Goal: Task Accomplishment & Management: Complete application form

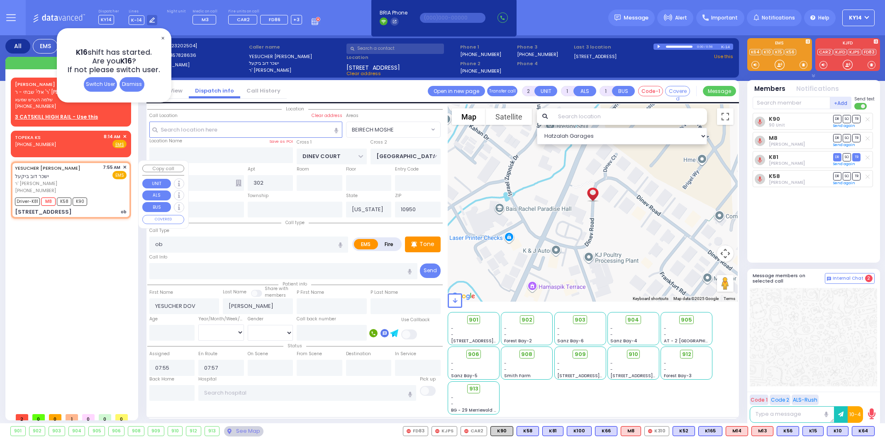
select select "BEIRECH MOSHE"
select select
click at [162, 38] on span "✕" at bounding box center [162, 39] width 7 height 10
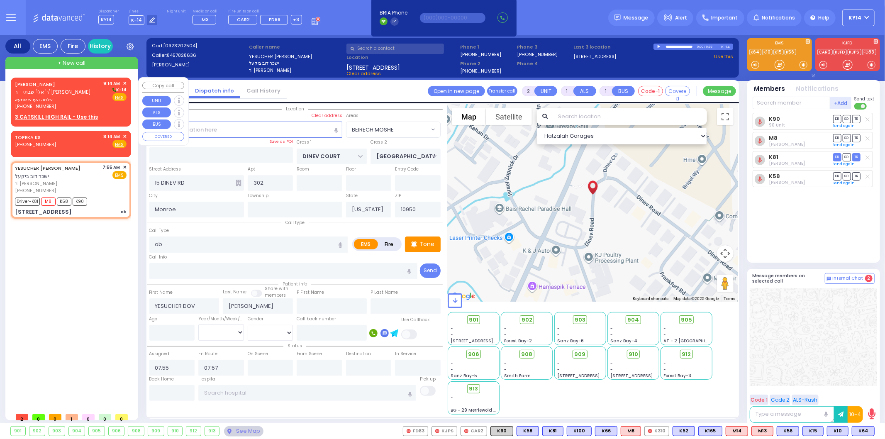
click at [81, 105] on div "[PHONE_NUMBER]" at bounding box center [58, 106] width 86 height 7
select select
radio input "true"
type input "[PERSON_NAME]"
type input "CHEMEA"
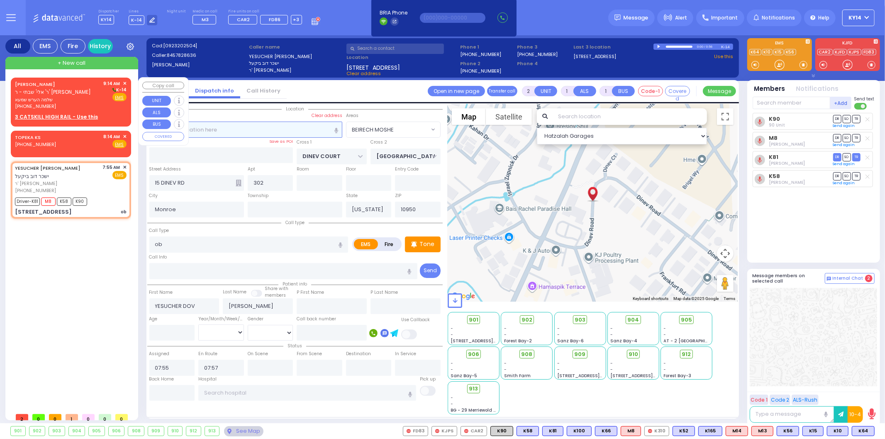
select select
type input "09:14"
select select "Hatzalah Garages"
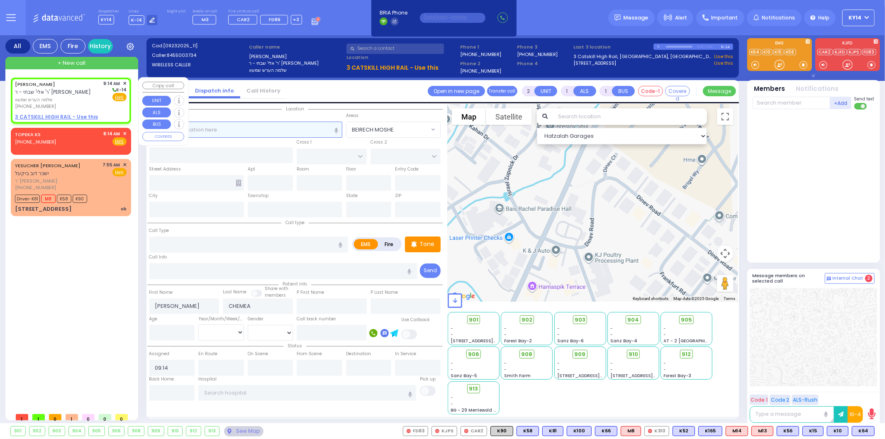
select select
radio input "true"
select select
select select "Hatzalah Garages"
click at [212, 126] on input "text" at bounding box center [245, 130] width 193 height 16
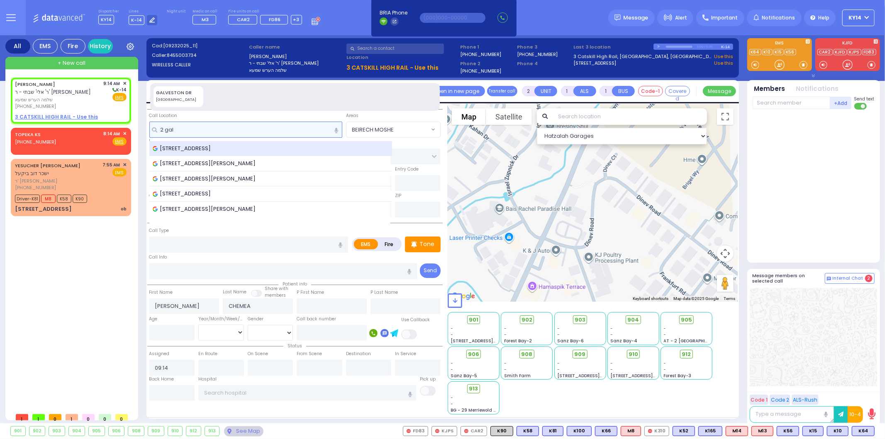
type input "2 gal"
click at [197, 148] on span "[STREET_ADDRESS]" at bounding box center [183, 148] width 61 height 8
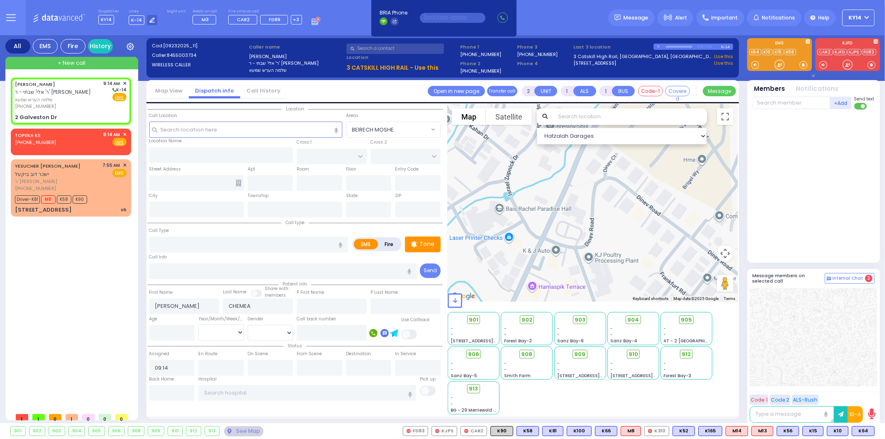
select select
radio input "true"
select select
select select "Hatzalah Garages"
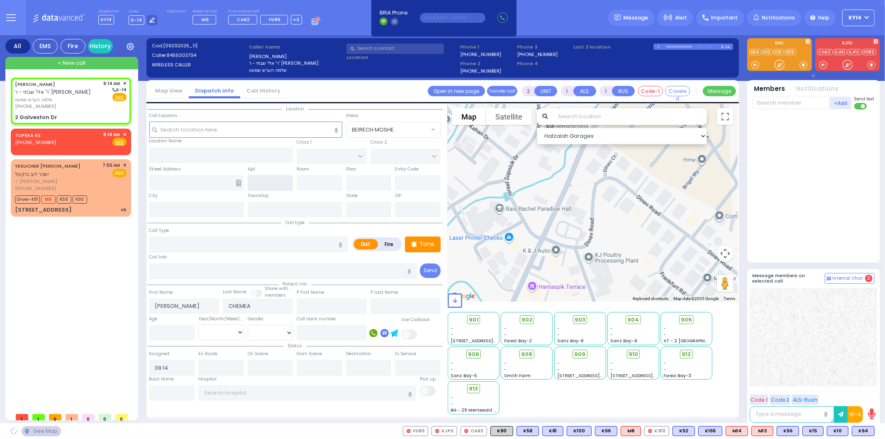
type input "SAN MARCOS DR"
type input "2 Galveston Dr"
type input "Monroe"
type input "[US_STATE]"
type input "10950"
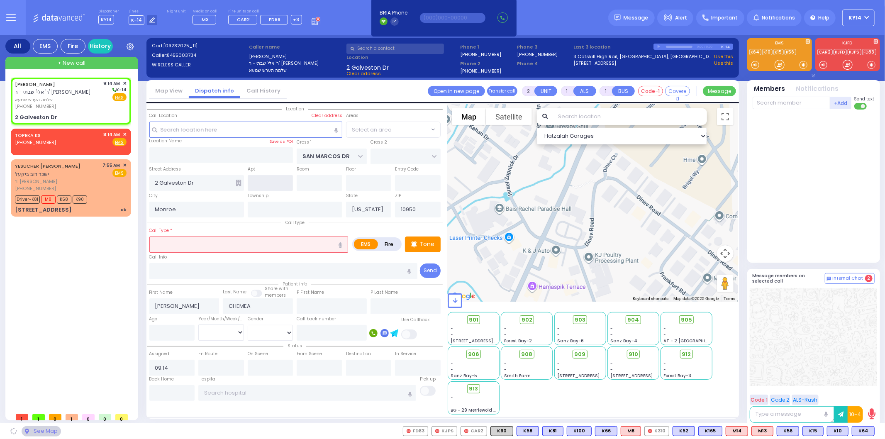
select select "[GEOGRAPHIC_DATA]"
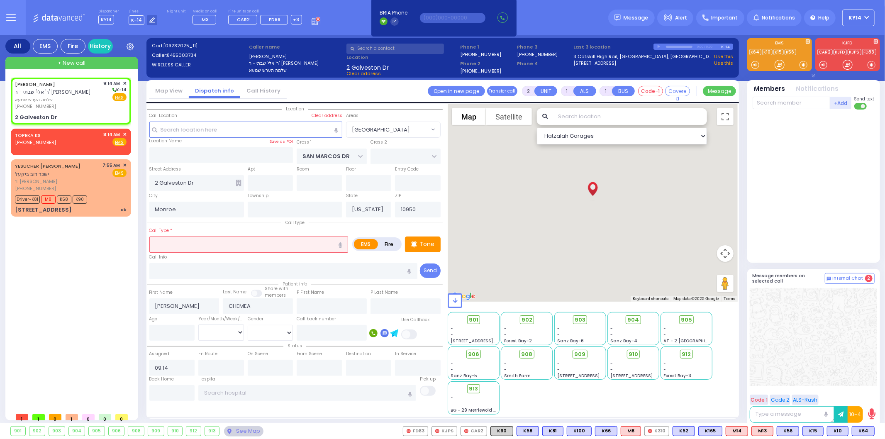
click at [188, 242] on input "text" at bounding box center [248, 245] width 199 height 16
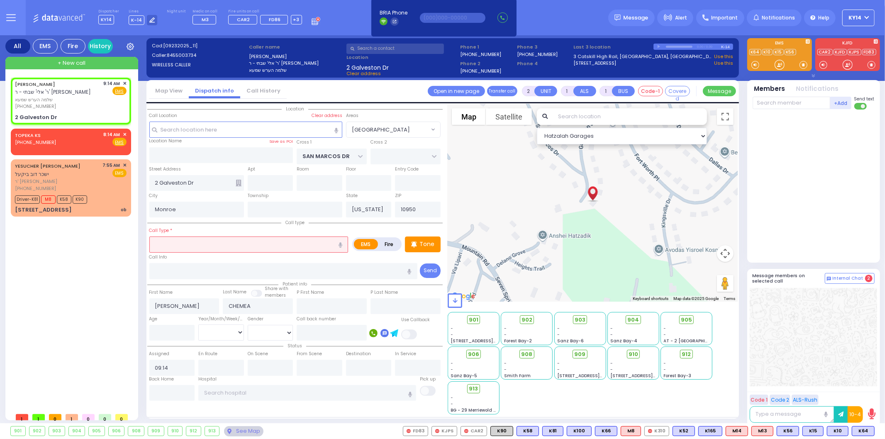
select select
radio input "true"
select select
select select "Hatzalah Garages"
select select "[GEOGRAPHIC_DATA]"
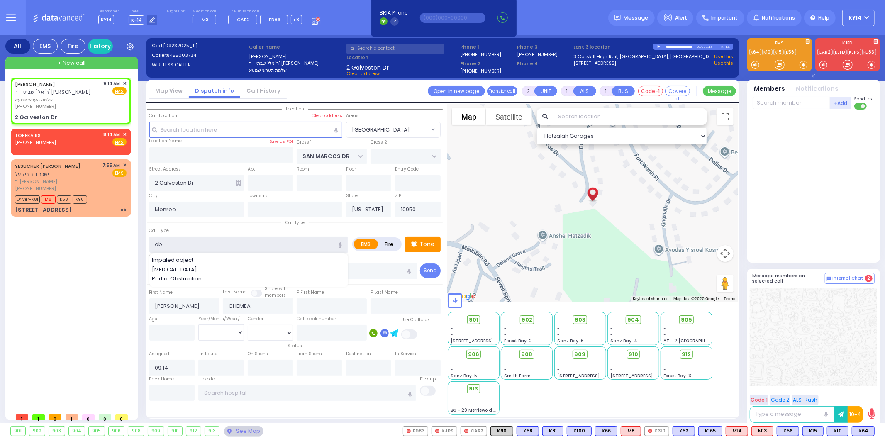
type input "ob"
click at [103, 264] on div "SHLOME HERSH CHEMEA ר' אלי' שבתי - ר' יואל מזרחי שלמה הערש שמעא (845) 500-3734 …" at bounding box center [73, 243] width 124 height 331
select select
radio input "true"
select select
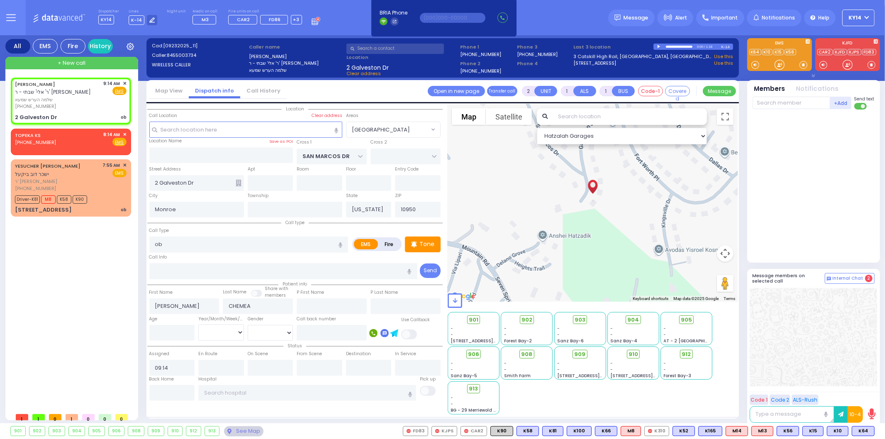
select select "Hatzalah Garages"
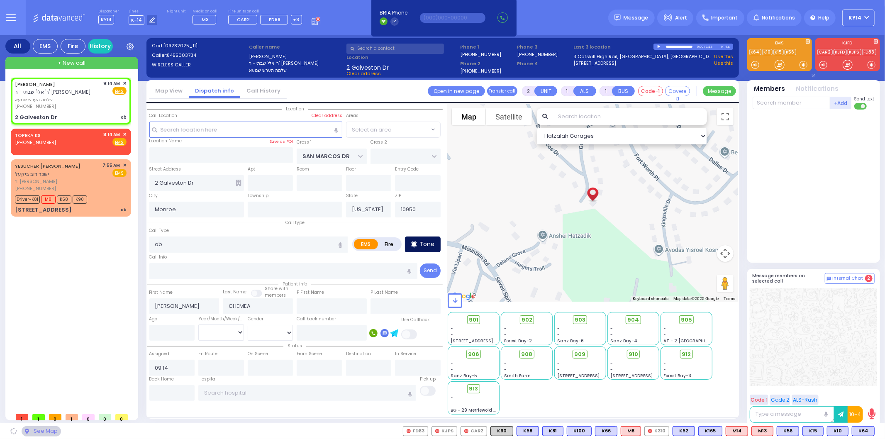
select select "[GEOGRAPHIC_DATA]"
click at [434, 247] on div "Tone" at bounding box center [423, 245] width 36 height 16
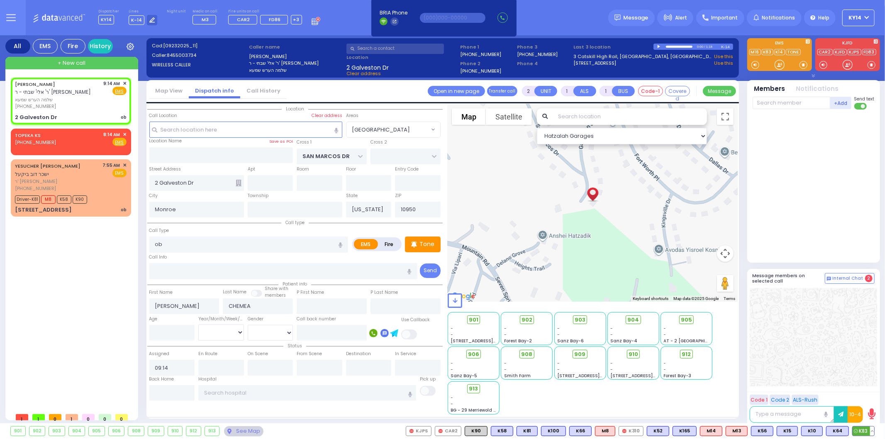
click at [864, 433] on span "K83" at bounding box center [864, 431] width 22 height 9
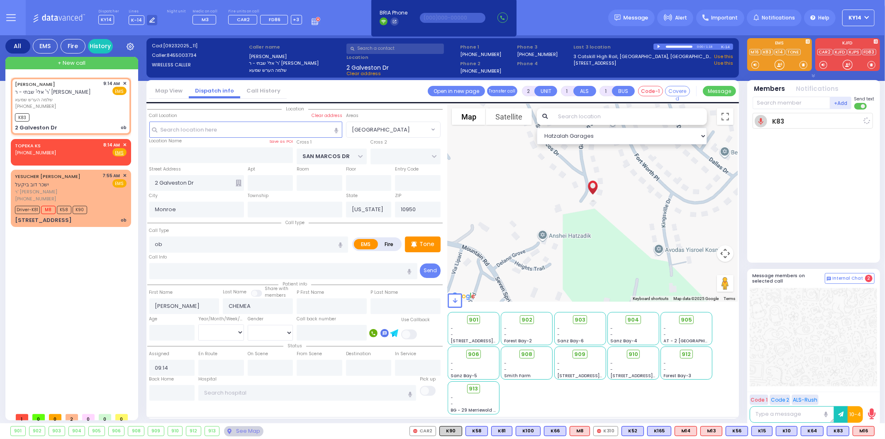
select select
radio input "true"
select select
type input "09:16"
select select "Hatzalah Garages"
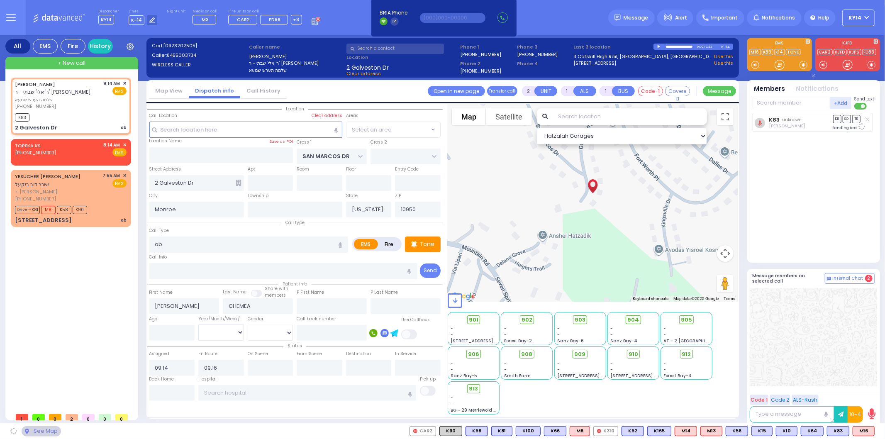
select select "[GEOGRAPHIC_DATA]"
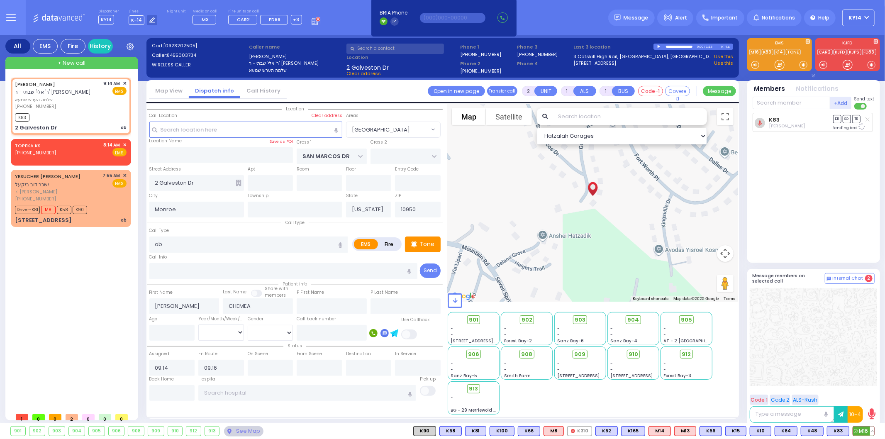
click at [862, 433] on span "M16" at bounding box center [863, 431] width 21 height 9
select select
radio input "true"
select select
select select "Hatzalah Garages"
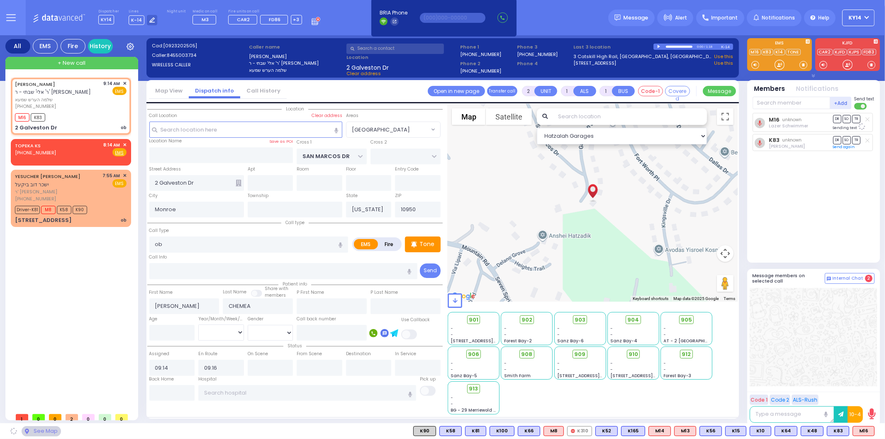
select select "[GEOGRAPHIC_DATA]"
click at [860, 432] on span "K48" at bounding box center [863, 431] width 22 height 9
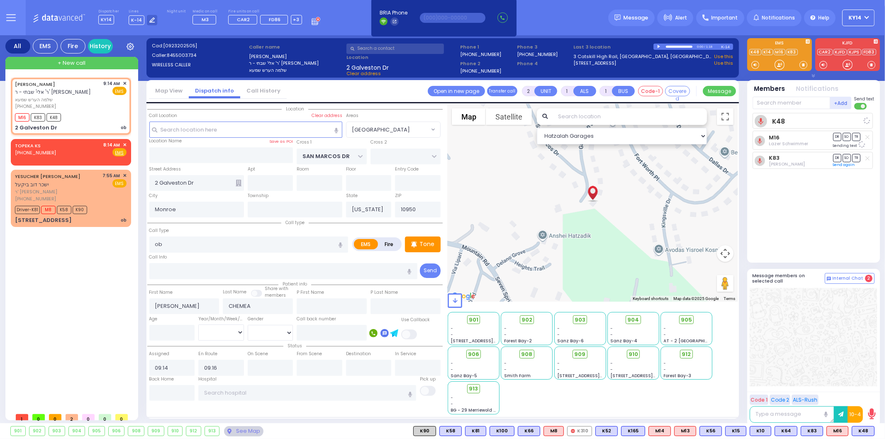
select select
radio input "true"
select select
select select "Hatzalah Garages"
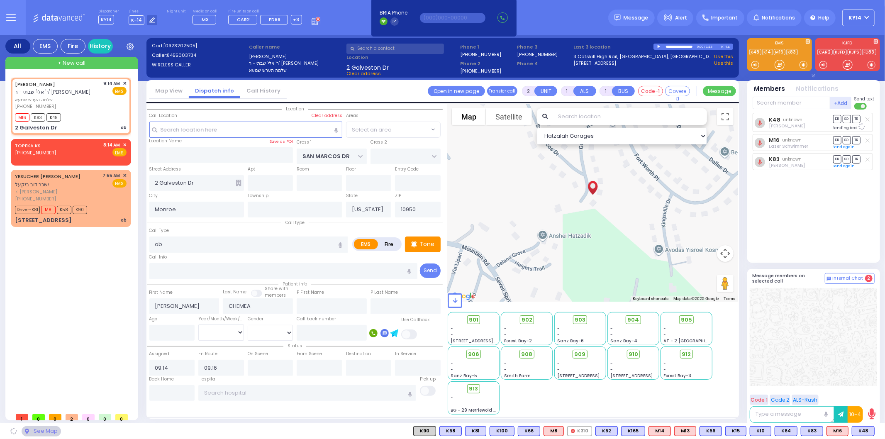
select select "[GEOGRAPHIC_DATA]"
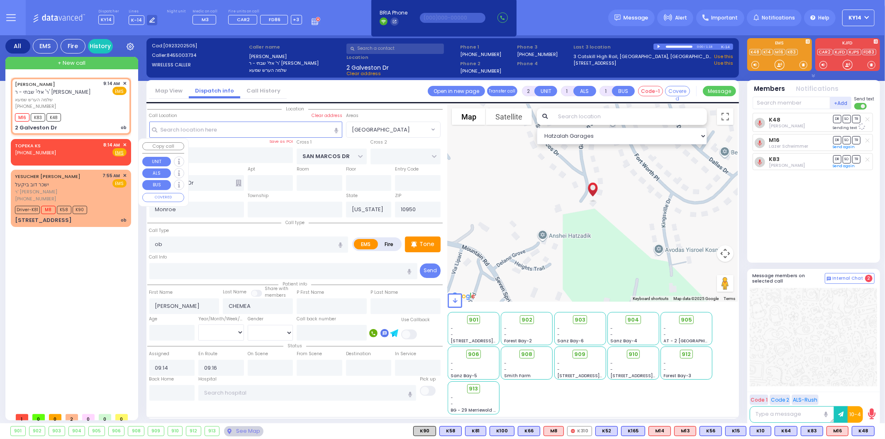
click at [126, 143] on span "✕" at bounding box center [125, 145] width 4 height 7
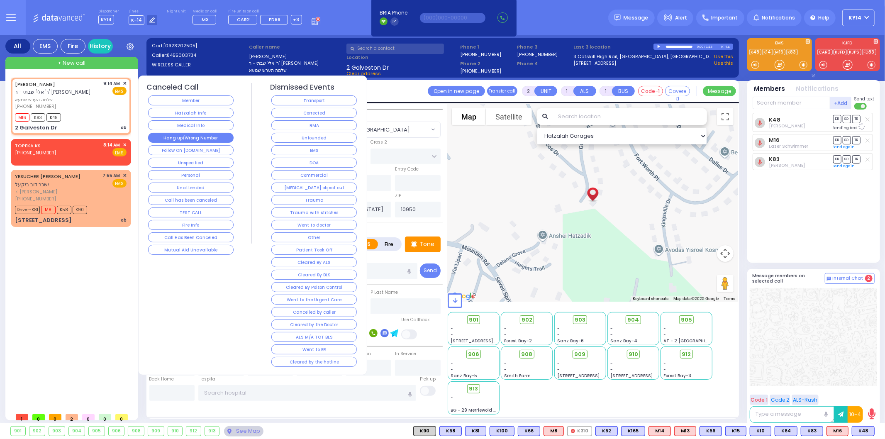
click at [189, 138] on button "Hang up/Wrong Number" at bounding box center [190, 138] width 85 height 10
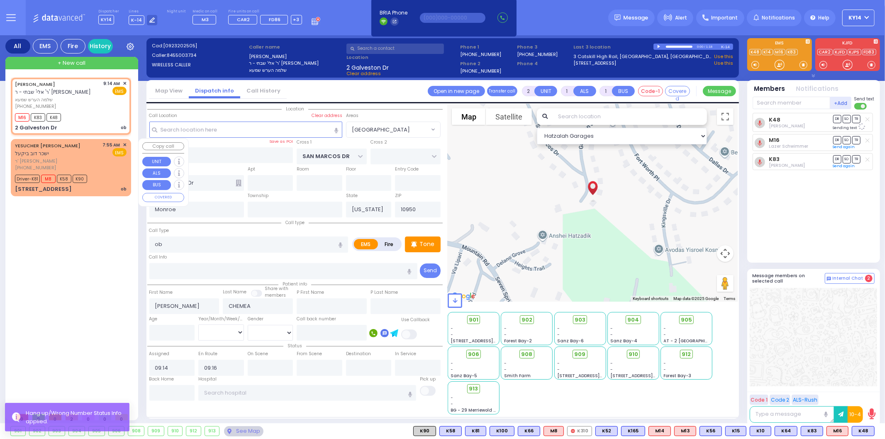
click at [80, 185] on div "15 DINEV RD 302 ob" at bounding box center [71, 189] width 112 height 8
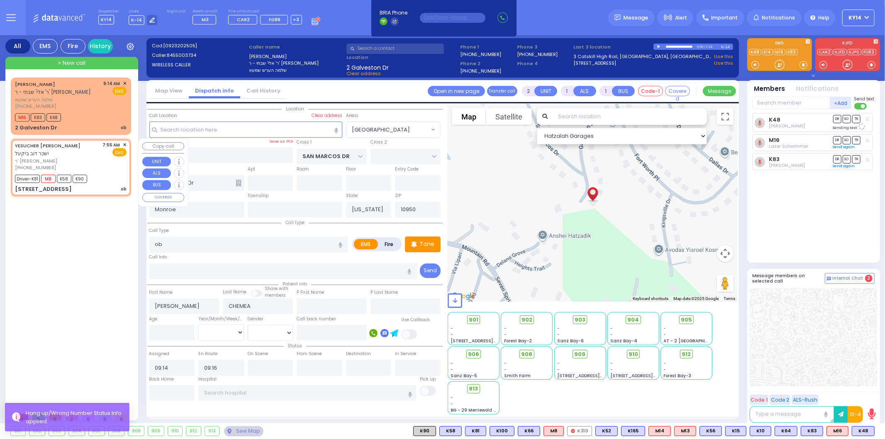
select select
radio input "true"
type input "YESUCHER DOV"
type input "[PERSON_NAME]"
select select
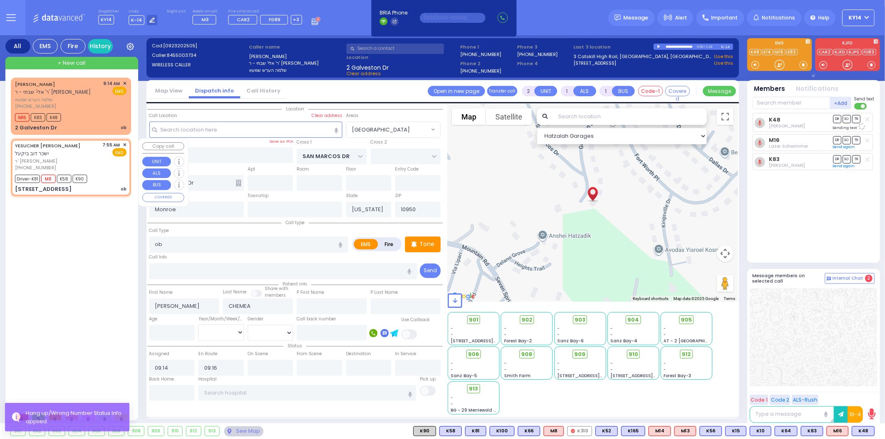
type input "07:55"
type input "07:57"
type input "DINEV COURT"
type input "[GEOGRAPHIC_DATA]"
type input "15 DINEV RD"
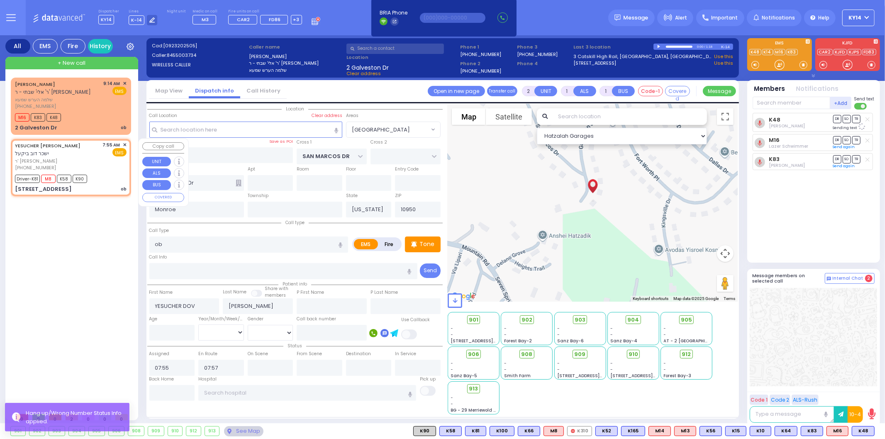
type input "302"
select select "Hatzalah Garages"
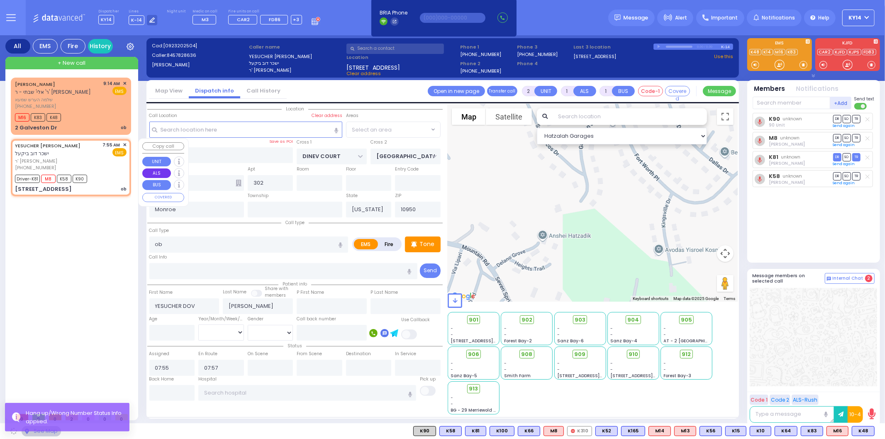
select select "BEIRECH MOSHE"
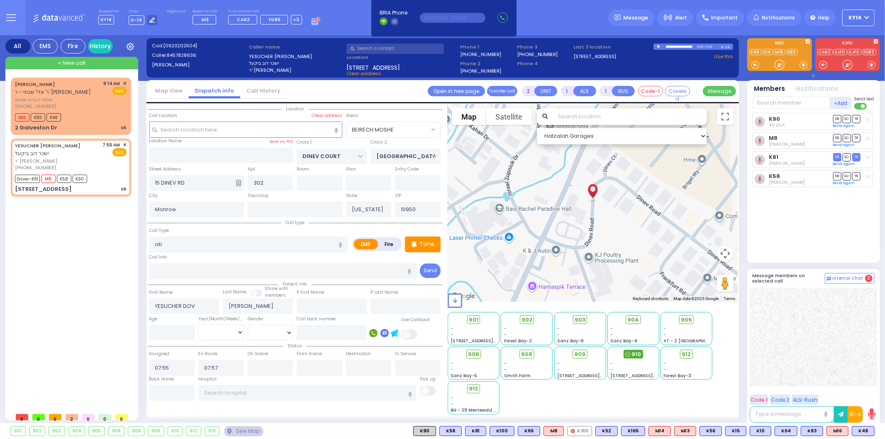
click at [633, 351] on span "910" at bounding box center [637, 354] width 10 height 8
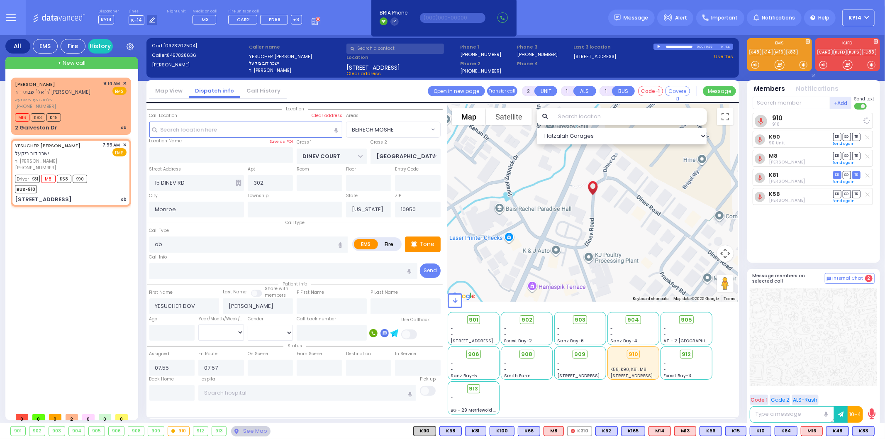
select select
radio input "true"
select select
select select "Hatzalah Garages"
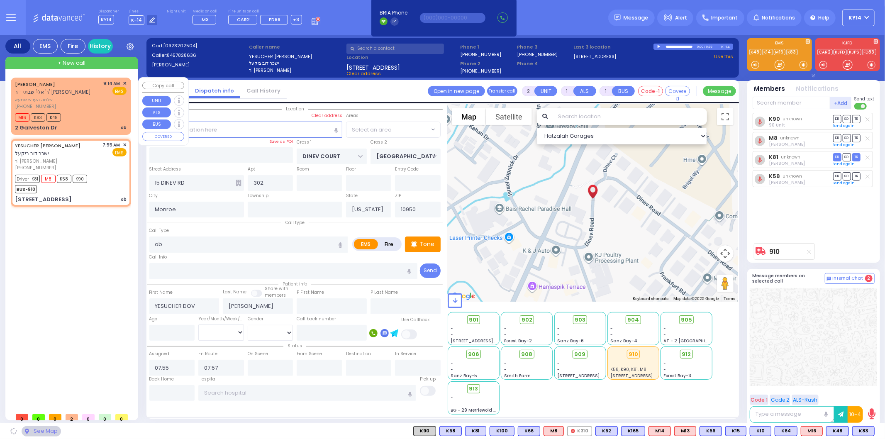
select select "BEIRECH MOSHE"
click at [89, 93] on div "SHLOME HERSH CHEMEA ר' אלי' שבתי - ר' יואל מזרחי" at bounding box center [58, 88] width 86 height 16
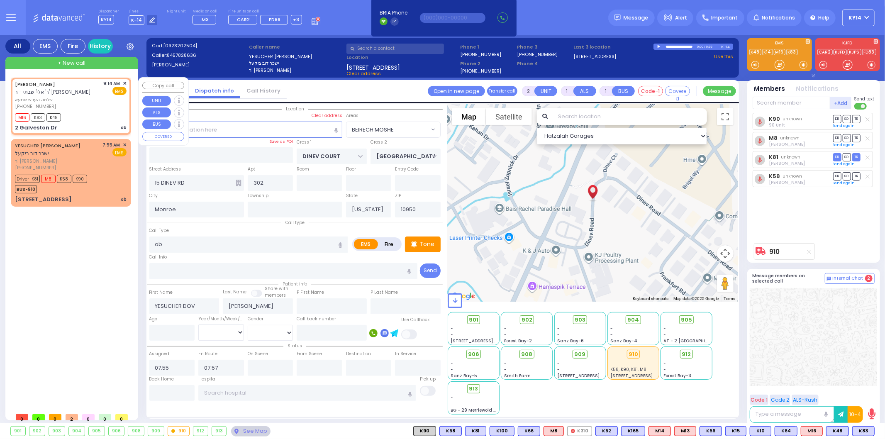
select select
radio input "true"
type input "[PERSON_NAME]"
type input "CHEMEA"
select select
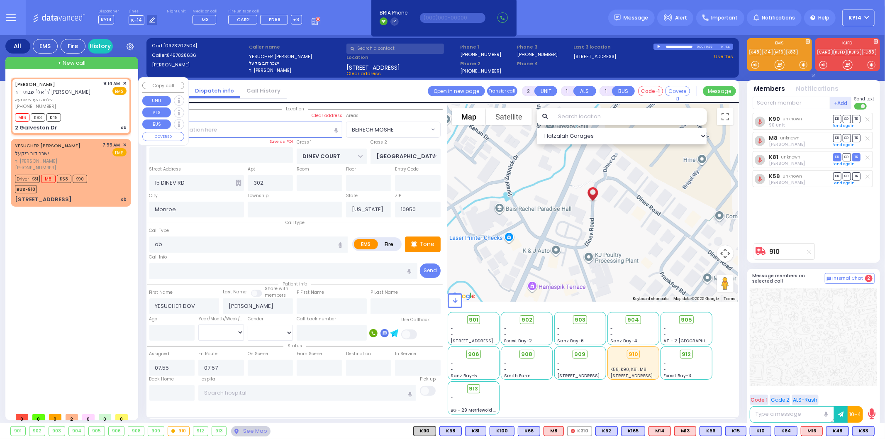
type input "09:14"
type input "09:16"
select select "Hatzalah Garages"
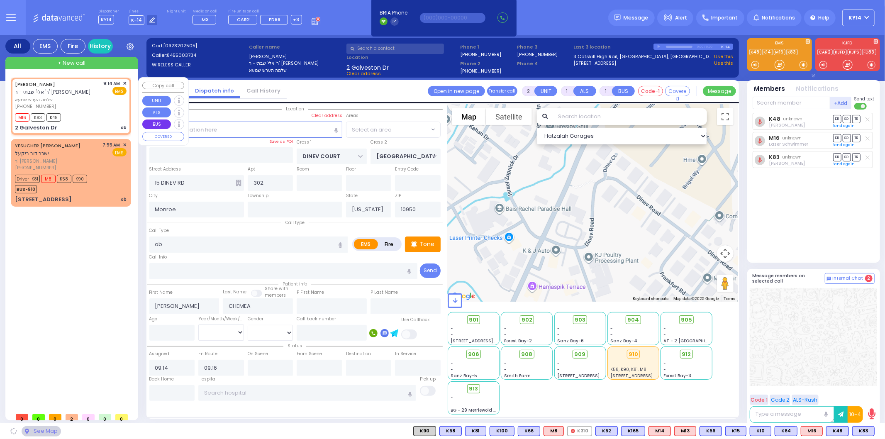
type input "SAN MARCOS DR"
type input "2 Galveston Dr"
select select "[GEOGRAPHIC_DATA]"
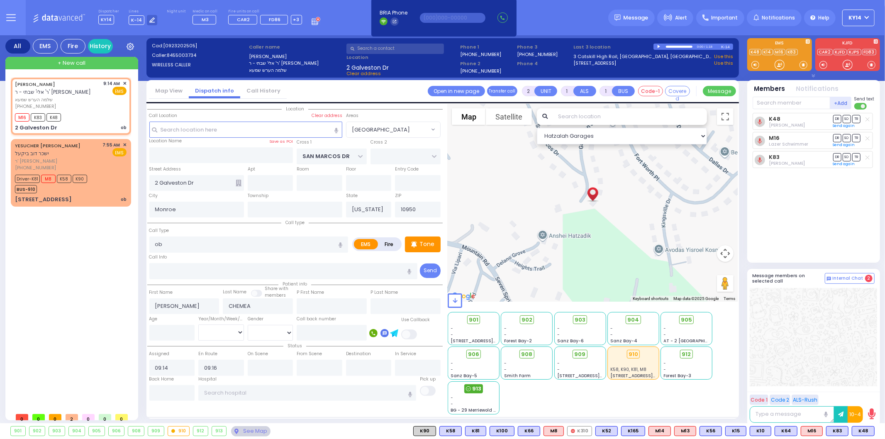
click at [468, 387] on icon at bounding box center [468, 388] width 5 height 5
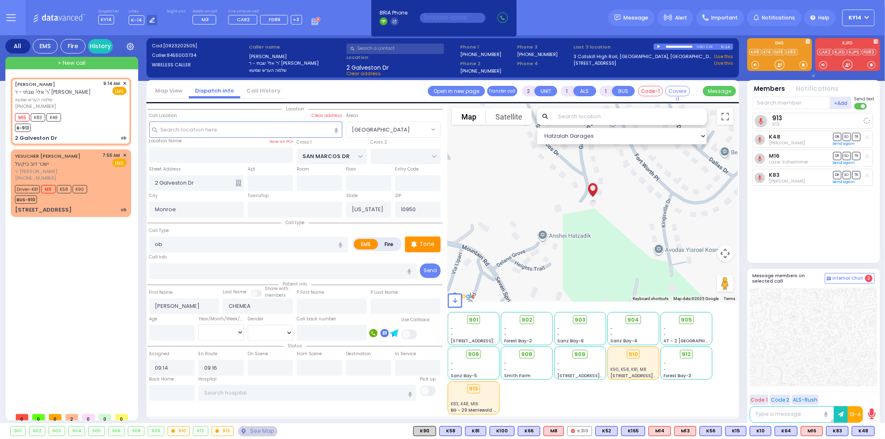
select select
radio input "true"
select select
select select "Hatzalah Garages"
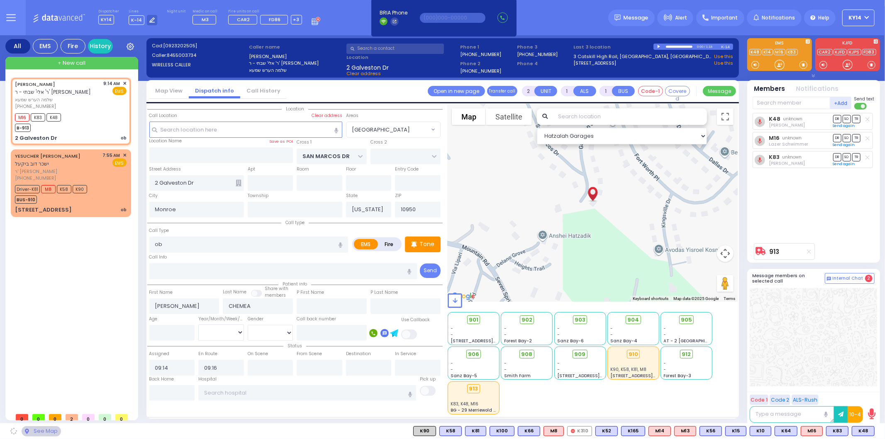
select select "[GEOGRAPHIC_DATA]"
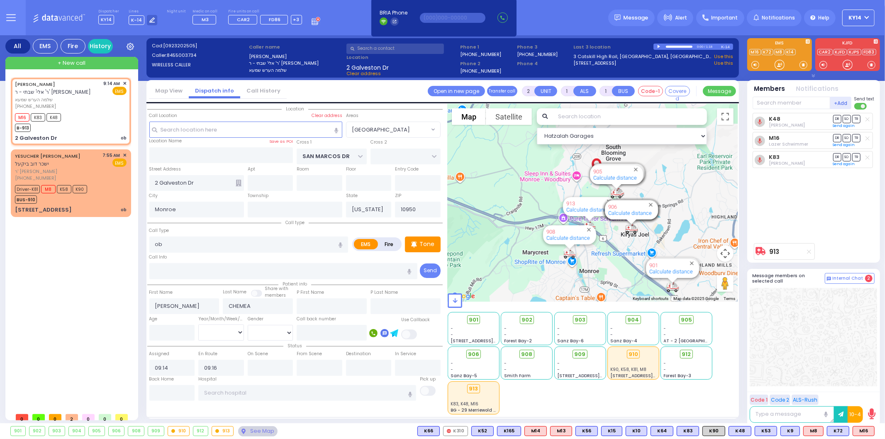
type input "6"
select select
radio input "true"
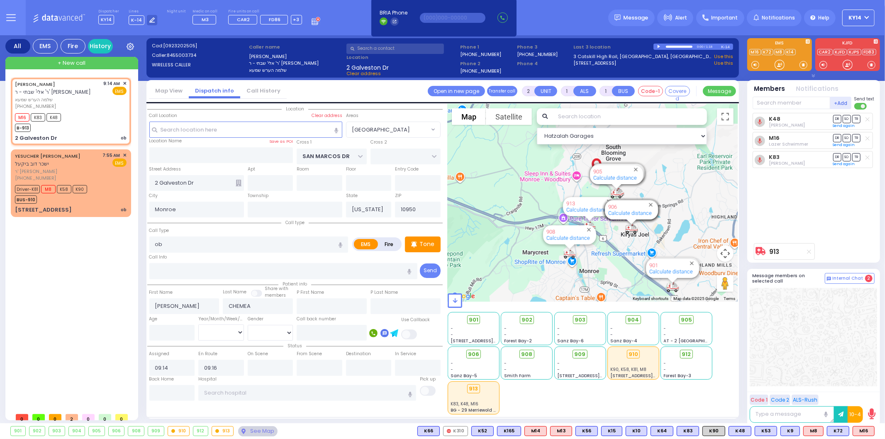
type input "Unknown"
select select "Year"
select select "Hatzalah Garages"
select select "[GEOGRAPHIC_DATA]"
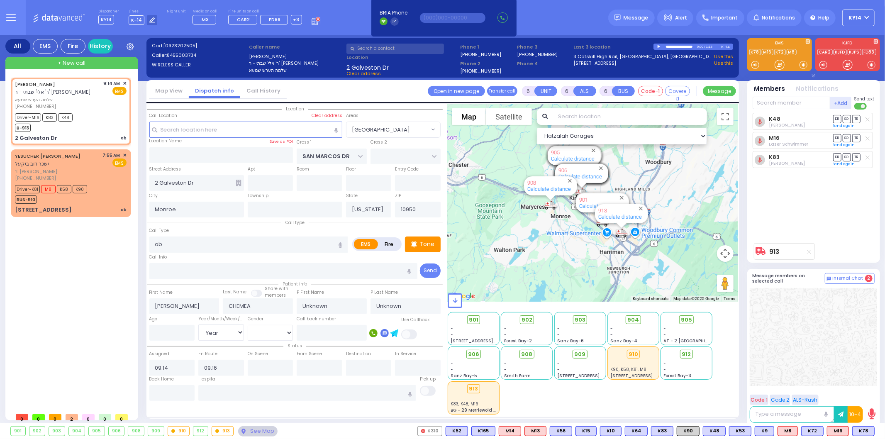
select select
radio input "true"
select select "Year"
type input "09:18"
type input "09:25"
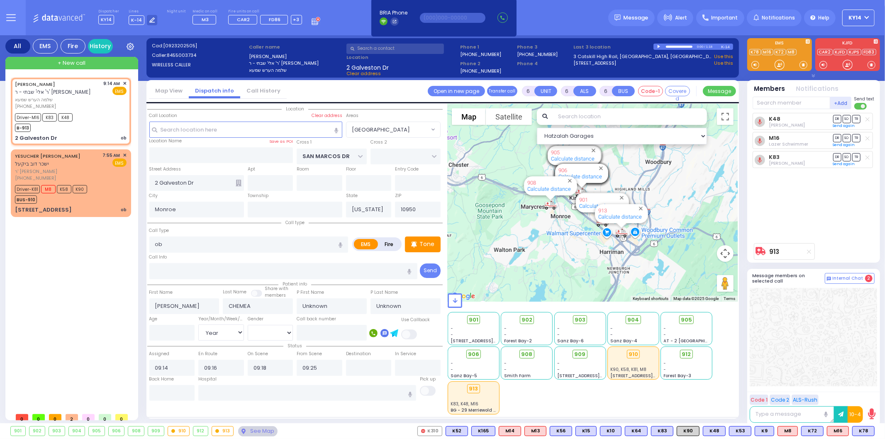
select select "Hatzalah Garages"
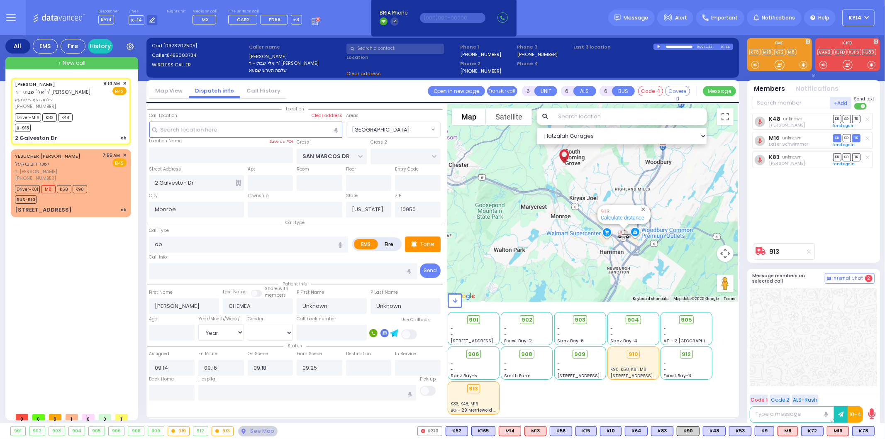
select select
radio input "true"
select select "Year"
select select "Hatzalah Garages"
select select
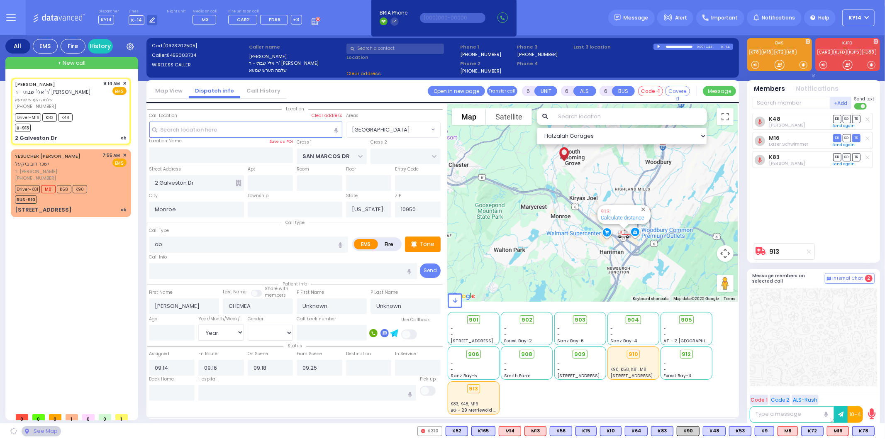
radio input "true"
select select "Year"
select select "Hatzalah Garages"
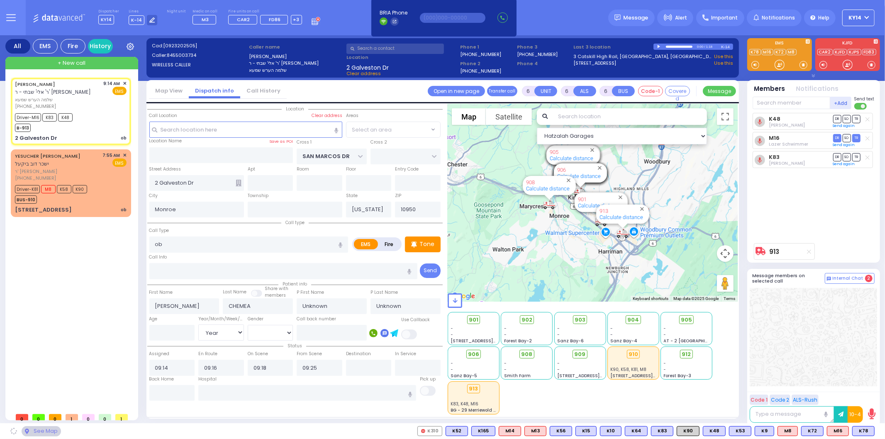
select select "[GEOGRAPHIC_DATA]"
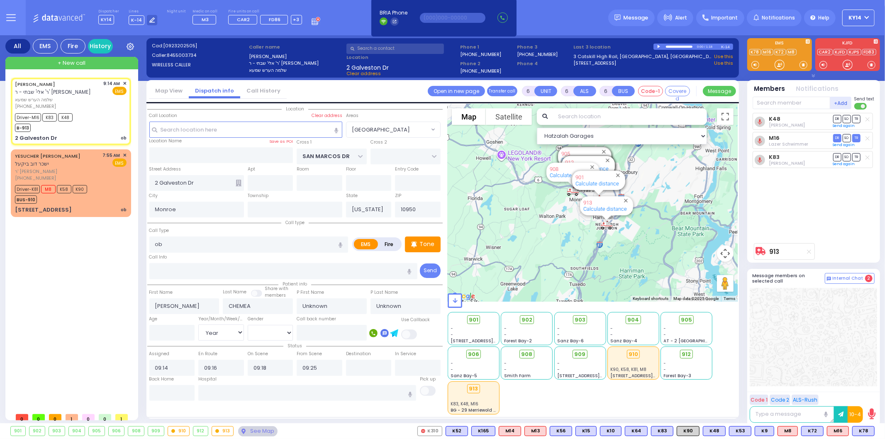
select select
radio input "true"
type input "Debora"
type input "Jafif"
select select "Year"
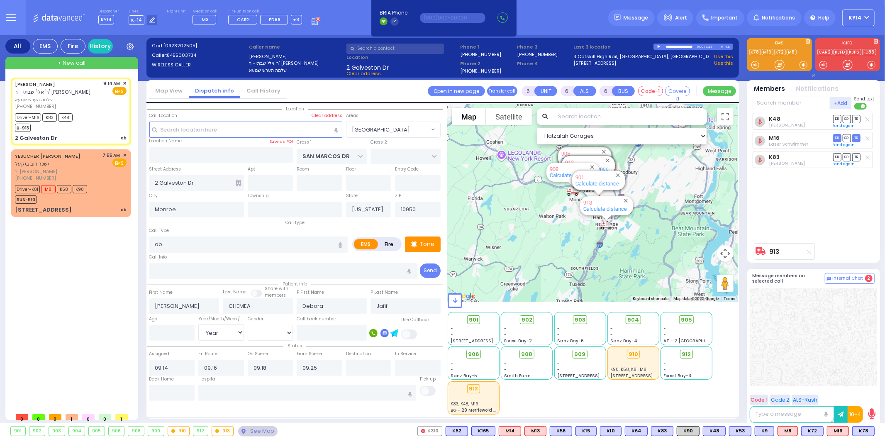
select select "Hatzalah Garages"
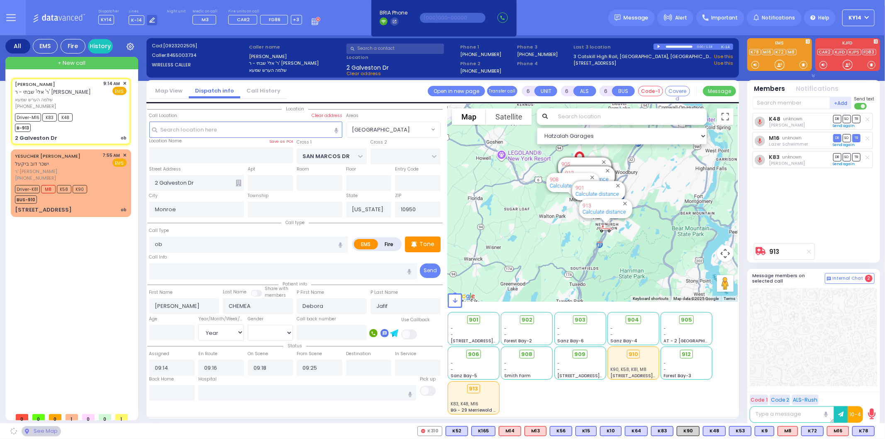
select select "[GEOGRAPHIC_DATA]"
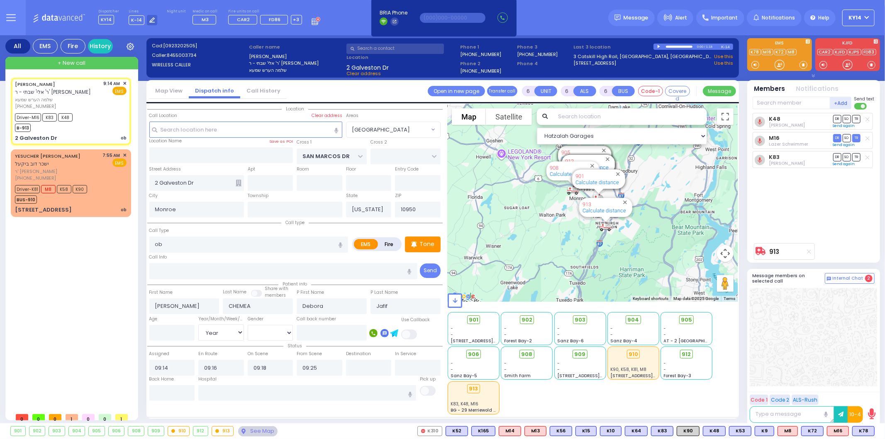
select select
radio input "true"
select select "Year"
select select "Hatzalah Garages"
select select "[GEOGRAPHIC_DATA]"
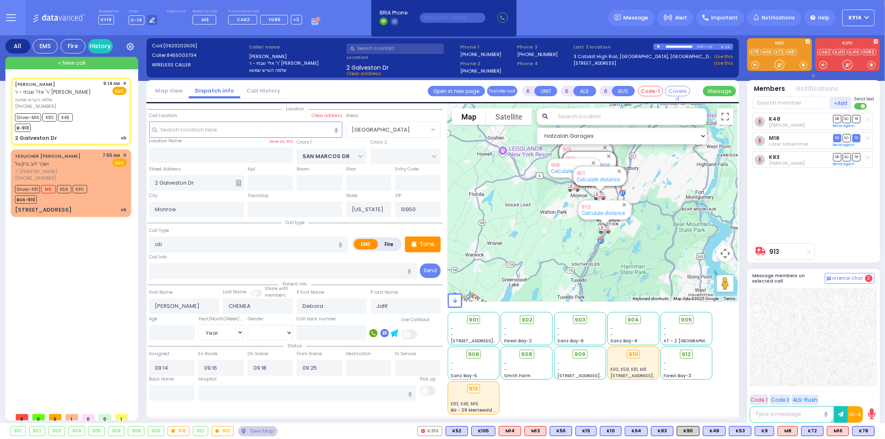
select select
radio input "true"
select select "Year"
select select "Hatzalah Garages"
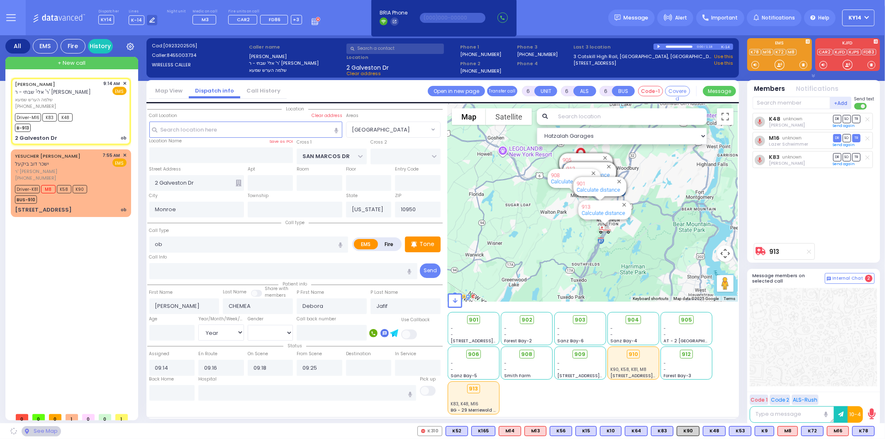
select select "[GEOGRAPHIC_DATA]"
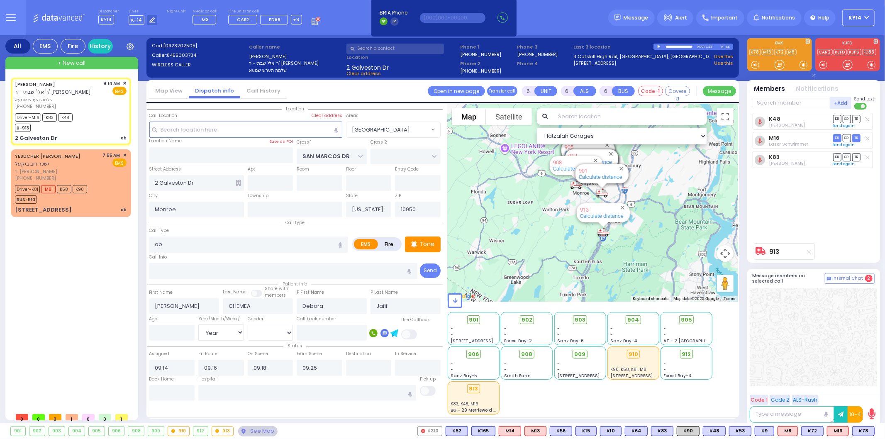
select select
radio input "true"
select select "Year"
select select "Hatzalah Garages"
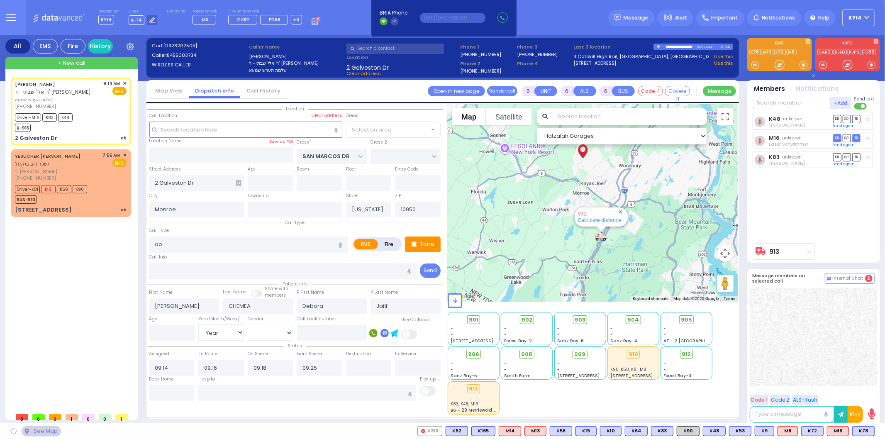
select select "[GEOGRAPHIC_DATA]"
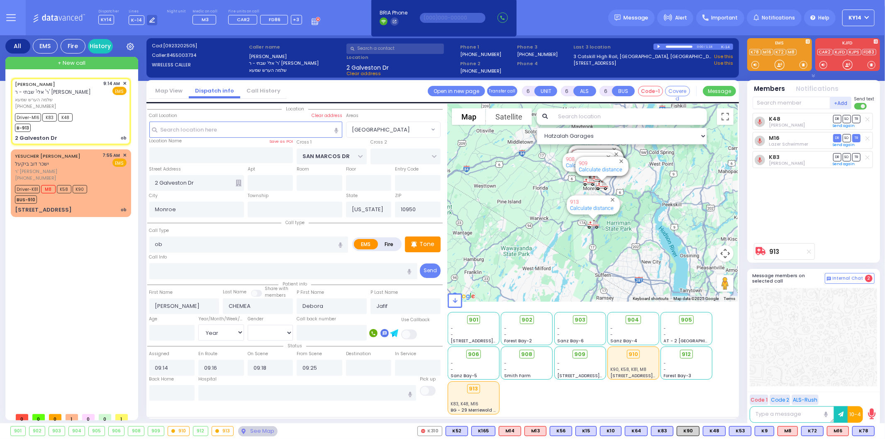
select select
radio input "true"
type input "22"
select select "Year"
select select "[DEMOGRAPHIC_DATA]"
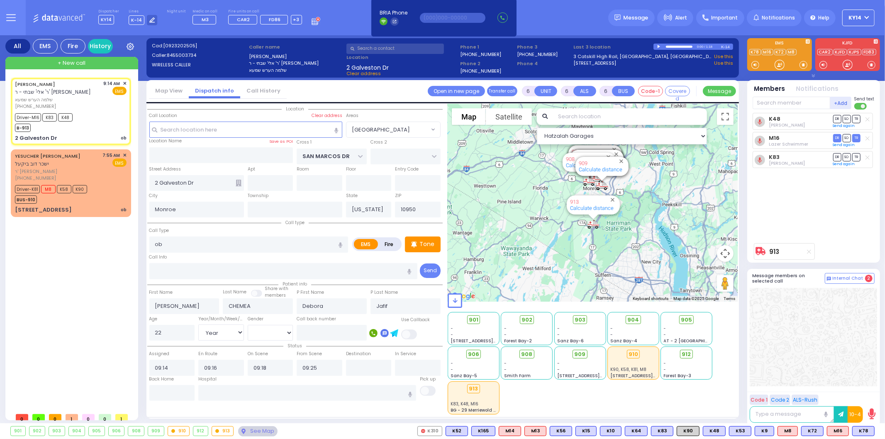
select select "Hatzalah Garages"
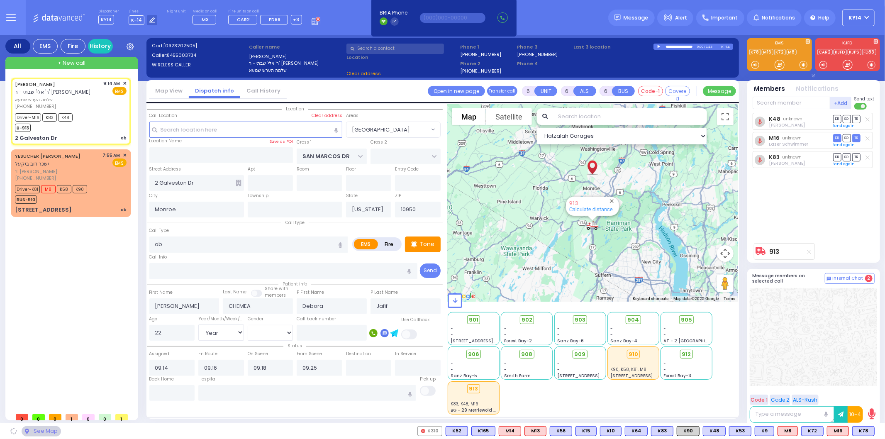
select select "[GEOGRAPHIC_DATA]"
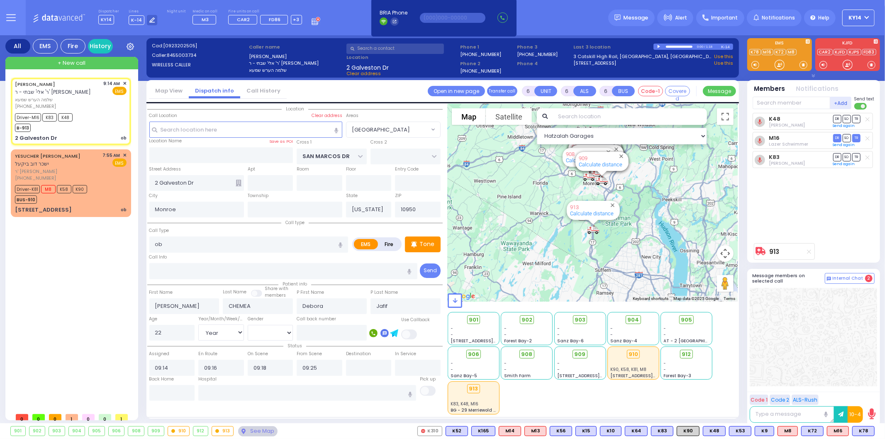
select select
radio input "true"
select select "Year"
select select "[DEMOGRAPHIC_DATA]"
select select "Hatzalah Garages"
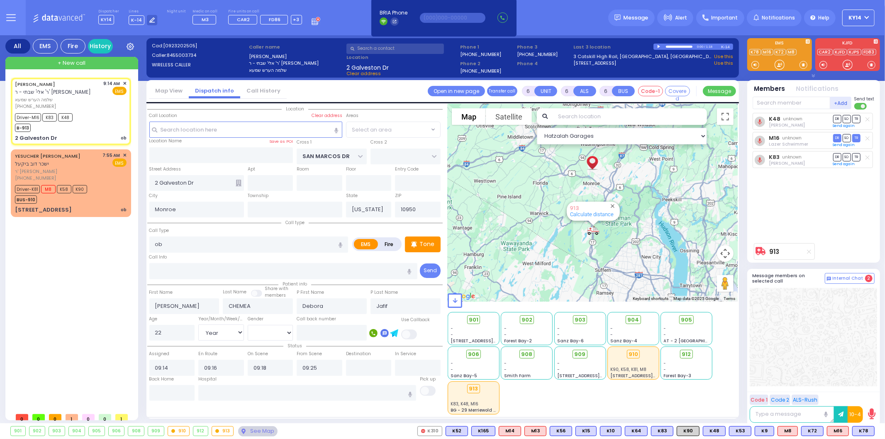
select select "[GEOGRAPHIC_DATA]"
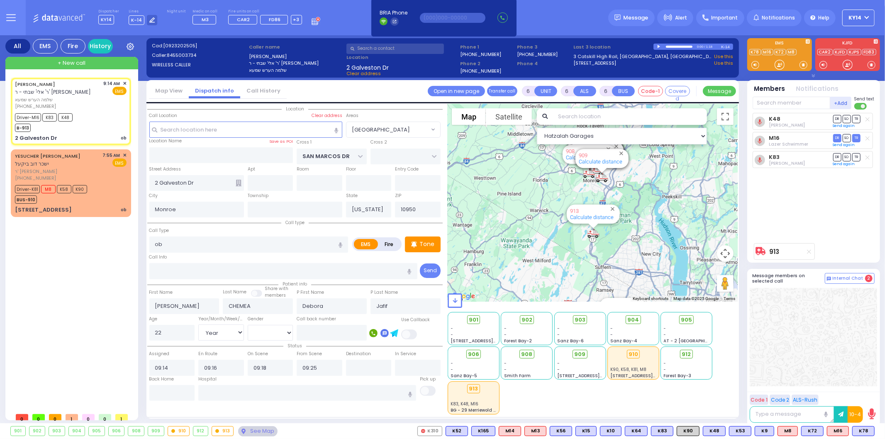
select select
radio input "true"
select select "Year"
select select "[DEMOGRAPHIC_DATA]"
type input "[GEOGRAPHIC_DATA] [STREET_ADDRESS][GEOGRAPHIC_DATA] Suffern"
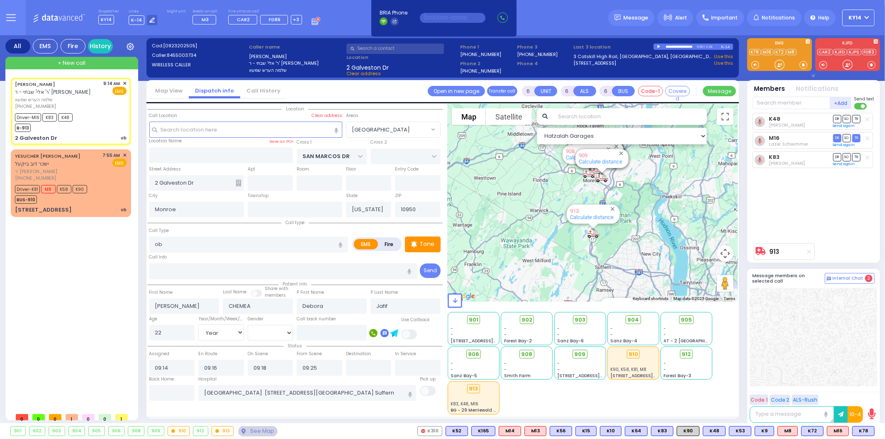
select select "Hatzalah Garages"
select select "[GEOGRAPHIC_DATA]"
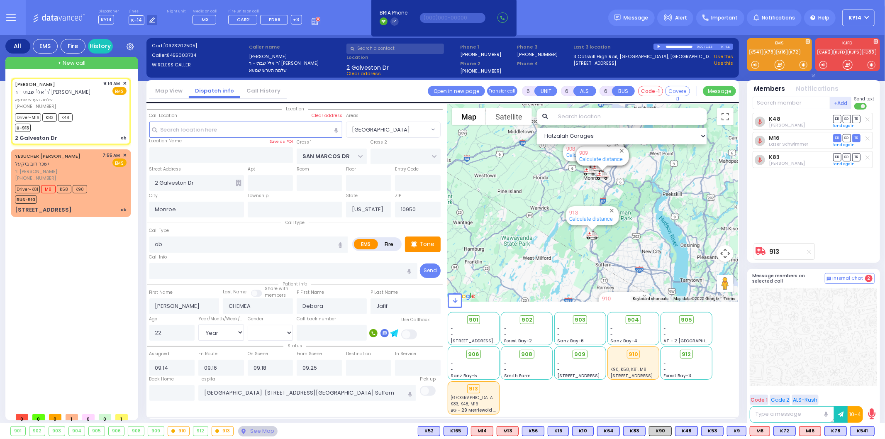
select select
radio input "true"
select select "Year"
select select "[DEMOGRAPHIC_DATA]"
select select "Hatzalah Garages"
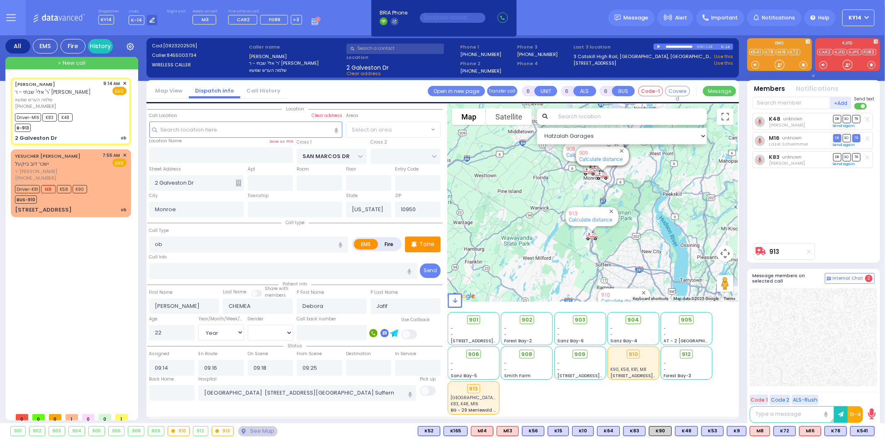
select select "[GEOGRAPHIC_DATA]"
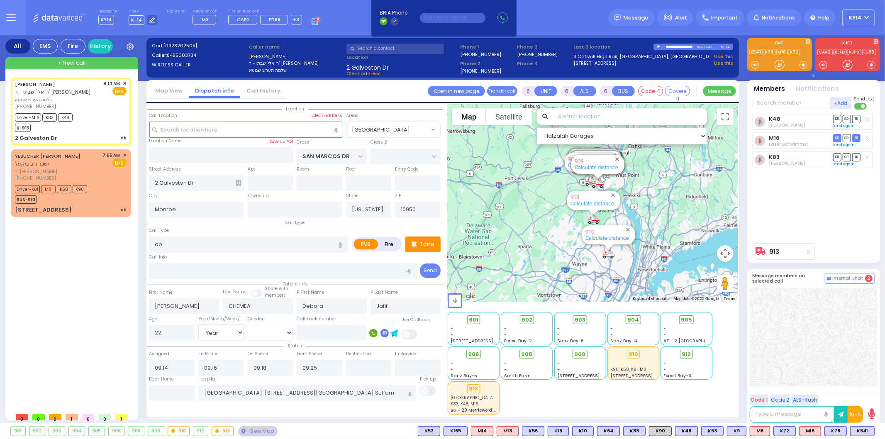
select select
radio input "true"
select select "Year"
select select "[DEMOGRAPHIC_DATA]"
select select "Hatzalah Garages"
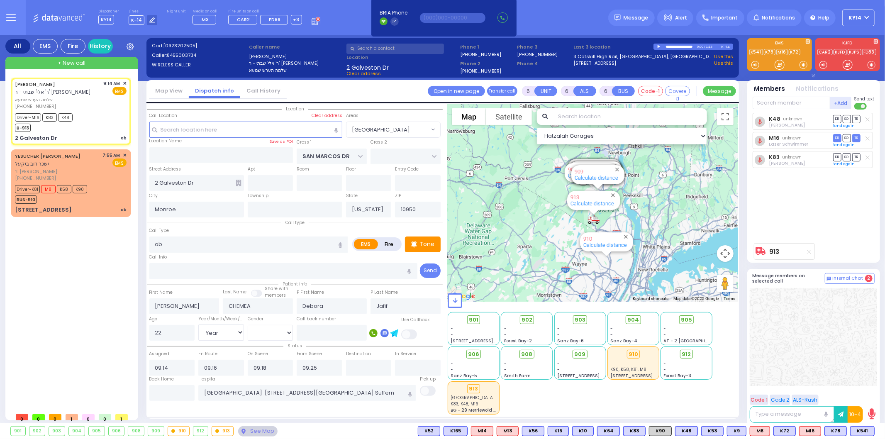
select select "[GEOGRAPHIC_DATA]"
select select
radio input "true"
select select "Year"
select select "[DEMOGRAPHIC_DATA]"
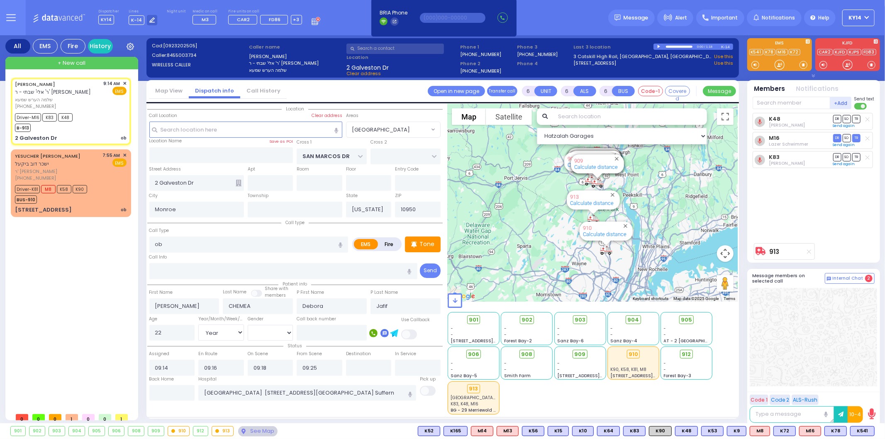
select select "Hatzalah Garages"
select select "[GEOGRAPHIC_DATA]"
select select
radio input "true"
select select "Year"
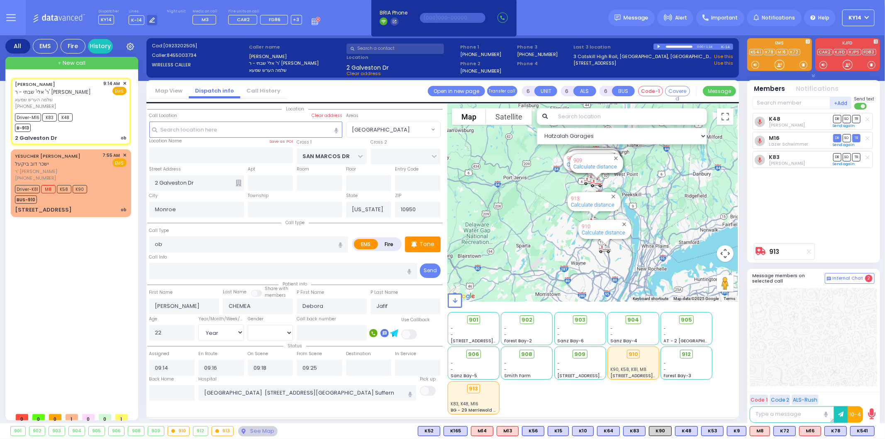
select select "[DEMOGRAPHIC_DATA]"
select select "Hatzalah Garages"
select select "[GEOGRAPHIC_DATA]"
select select
radio input "true"
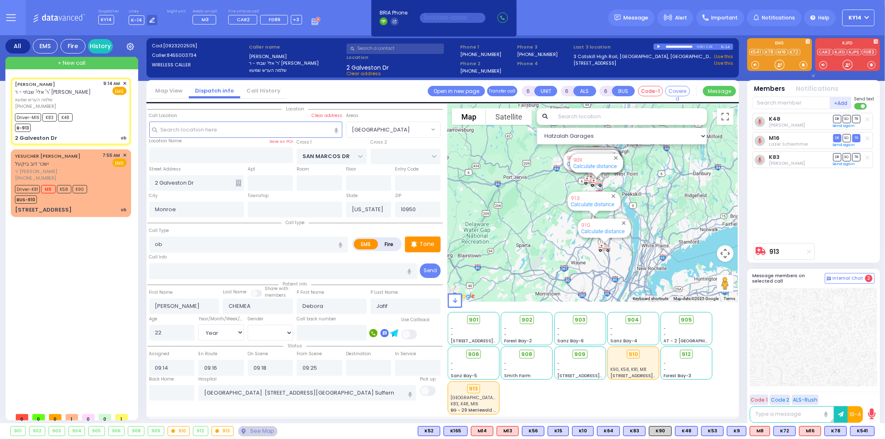
select select "Year"
select select "[DEMOGRAPHIC_DATA]"
select select "Hatzalah Garages"
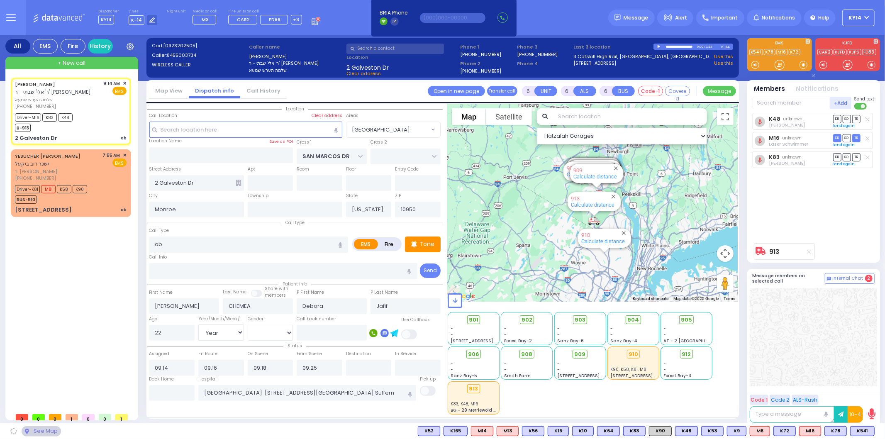
select select "[GEOGRAPHIC_DATA]"
select select
radio input "true"
select select "Year"
select select "[DEMOGRAPHIC_DATA]"
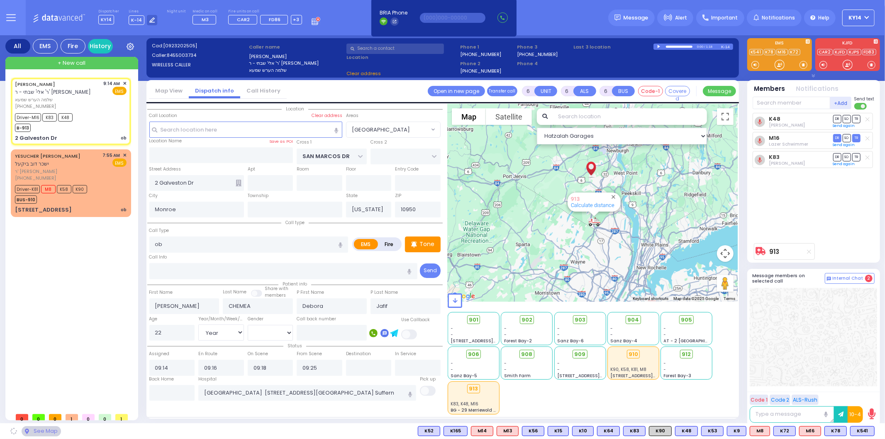
select select "Hatzalah Garages"
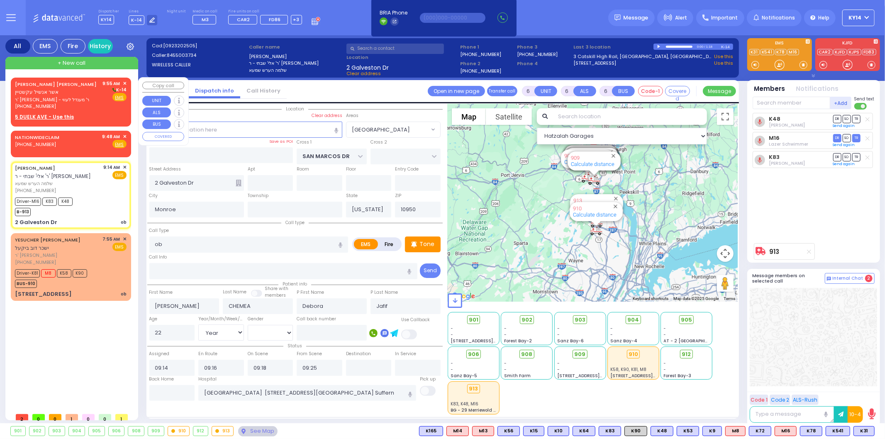
click at [88, 88] on div "USHER ANSHIL EKSTEIN אשר אנשיל עקשטיין" at bounding box center [57, 88] width 85 height 16
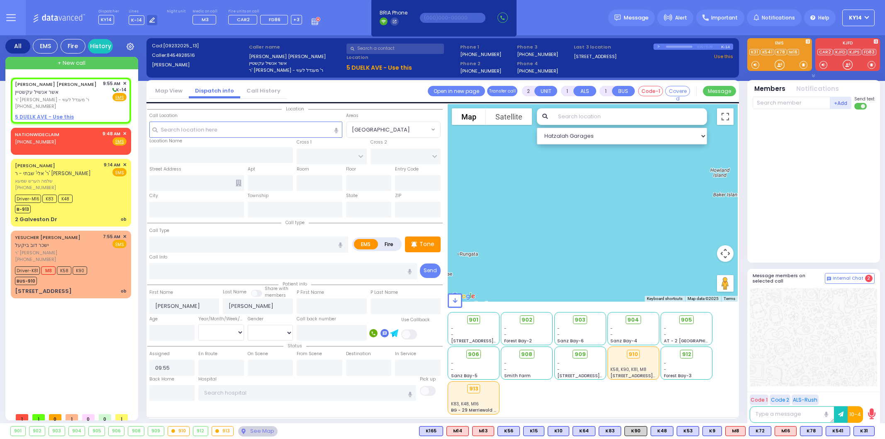
select select
radio input "true"
select select
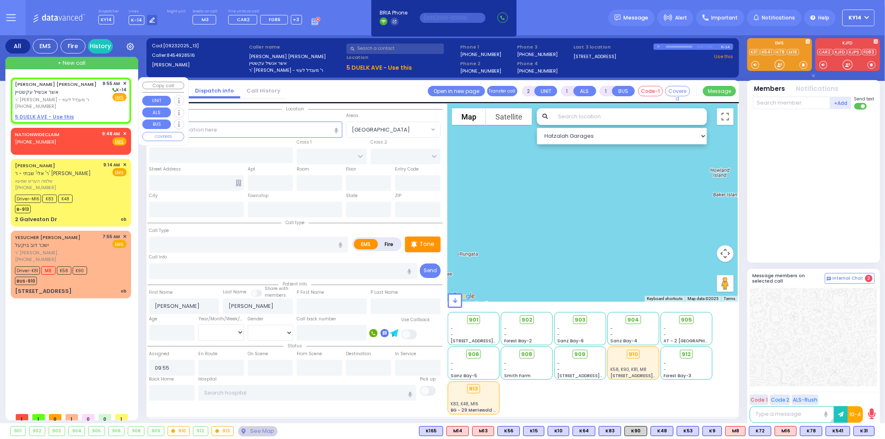
select select "Hatzalah Garages"
click at [126, 131] on span "✕" at bounding box center [125, 133] width 4 height 7
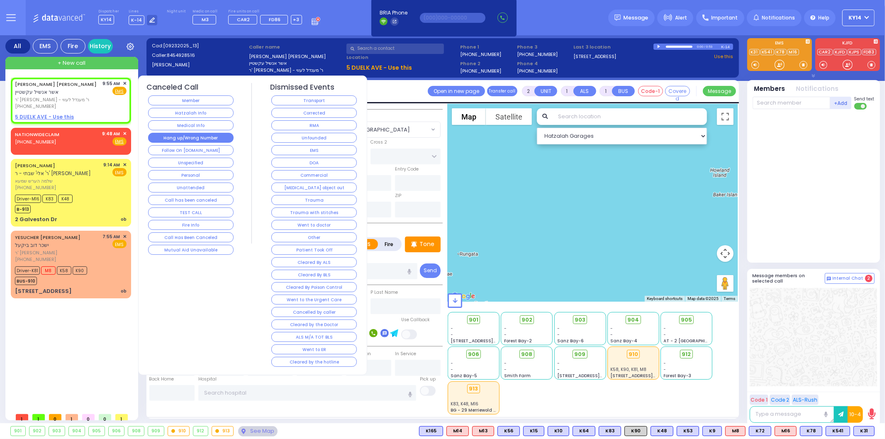
click at [185, 140] on button "Hang up/Wrong Number" at bounding box center [190, 138] width 85 height 10
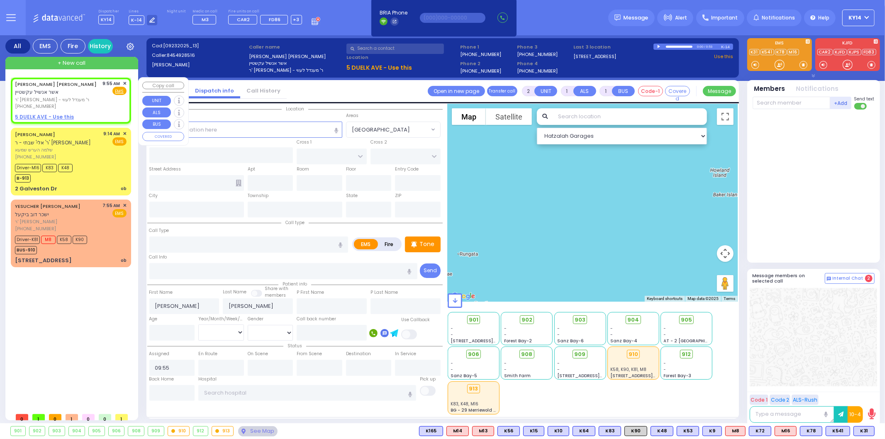
click at [24, 117] on u "5 DUELK AVE - Use this" at bounding box center [44, 116] width 59 height 7
select select
radio input "true"
select select
select select "Hatzalah Garages"
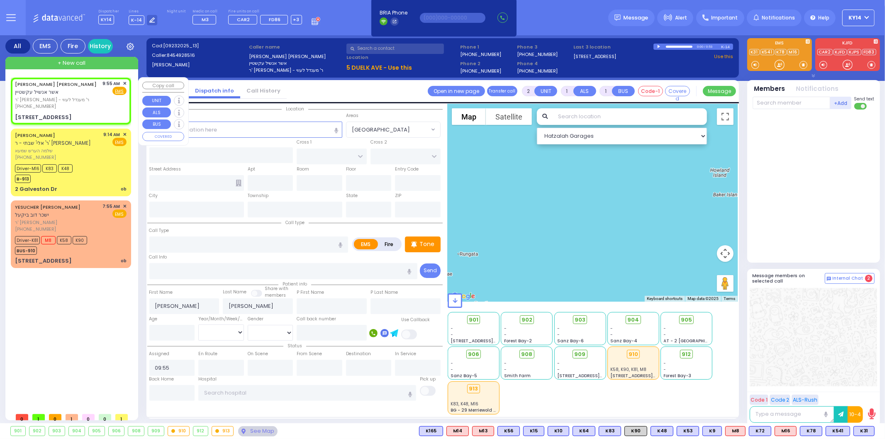
select select
radio input "true"
select select
select select "Hatzalah Garages"
type input "ALAMO COURT"
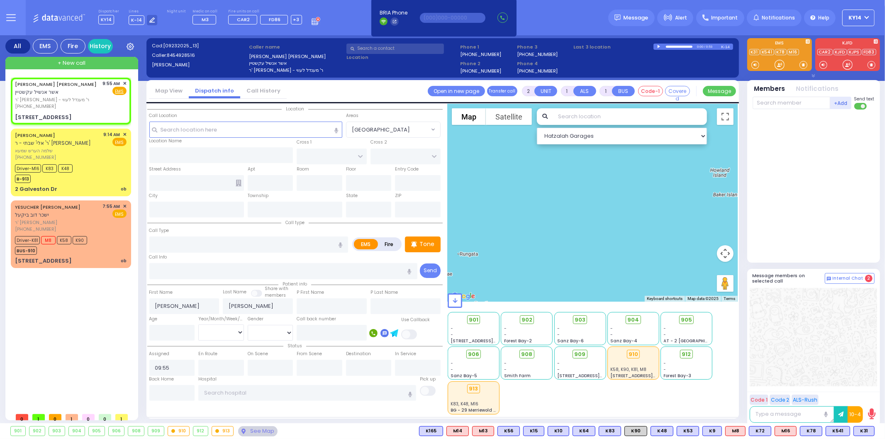
type input "LEE AVE"
type input "[STREET_ADDRESS]"
type input "Monroe"
type input "[US_STATE]"
type input "10950"
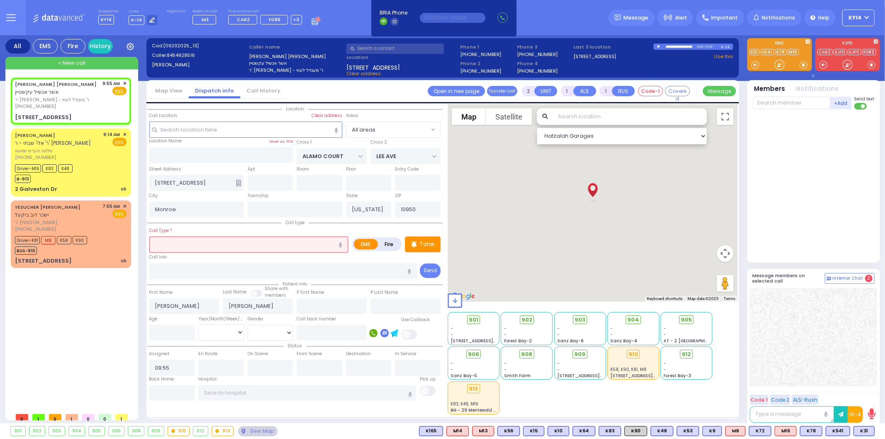
click at [192, 243] on input "text" at bounding box center [248, 245] width 199 height 16
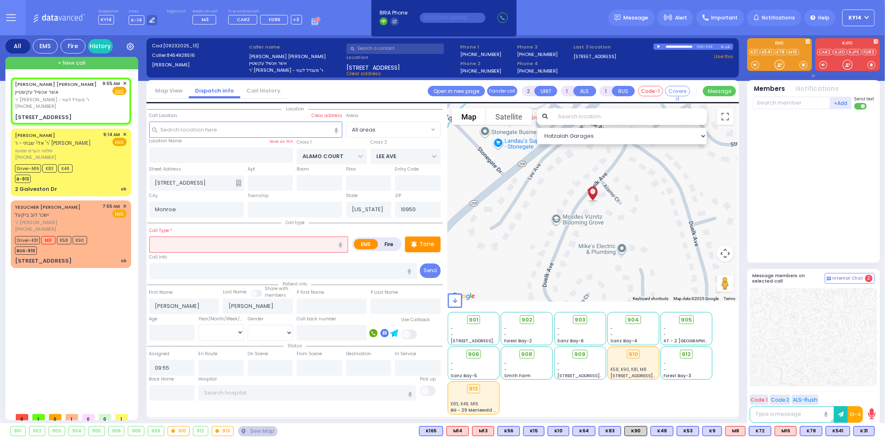
select select
radio input "true"
select select
select select "Hatzalah Garages"
click at [339, 244] on icon "button" at bounding box center [341, 244] width 4 height 5
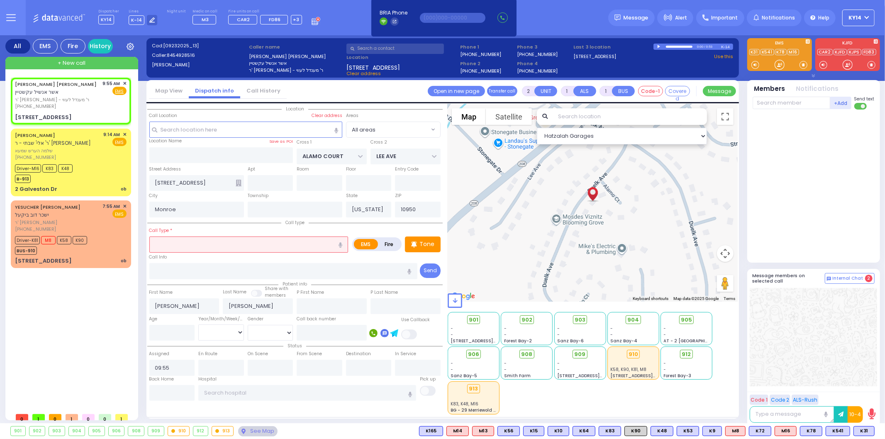
type input "infection on the foot"
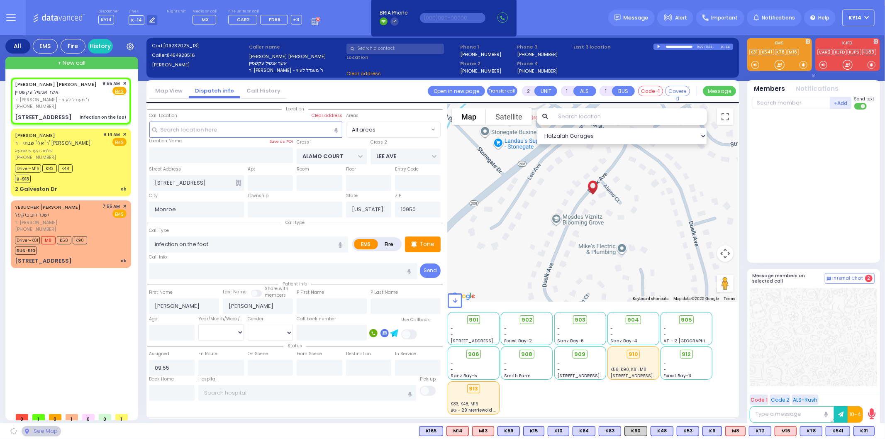
select select
radio input "true"
select select
select select "Hatzalah Garages"
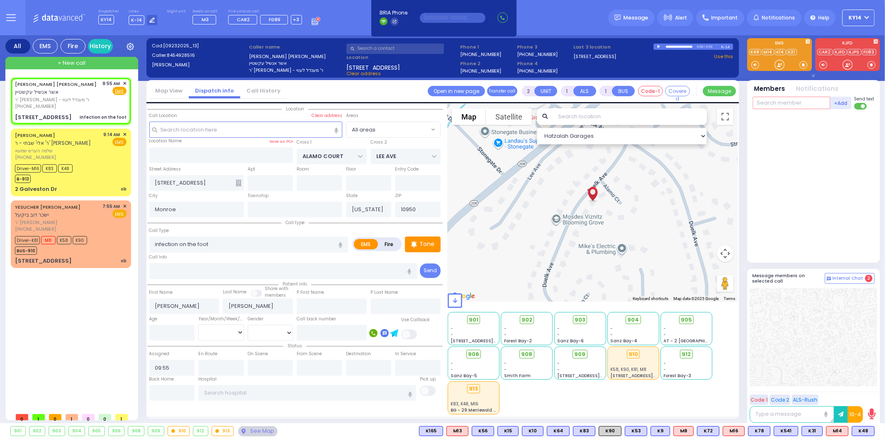
click at [774, 101] on input "text" at bounding box center [792, 103] width 78 height 12
type input "47"
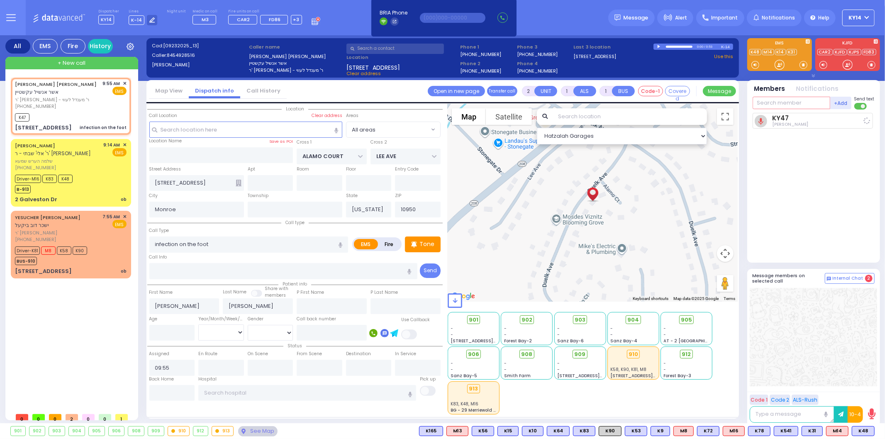
select select
radio input "true"
select select
type input "09:58"
select select "Hatzalah Garages"
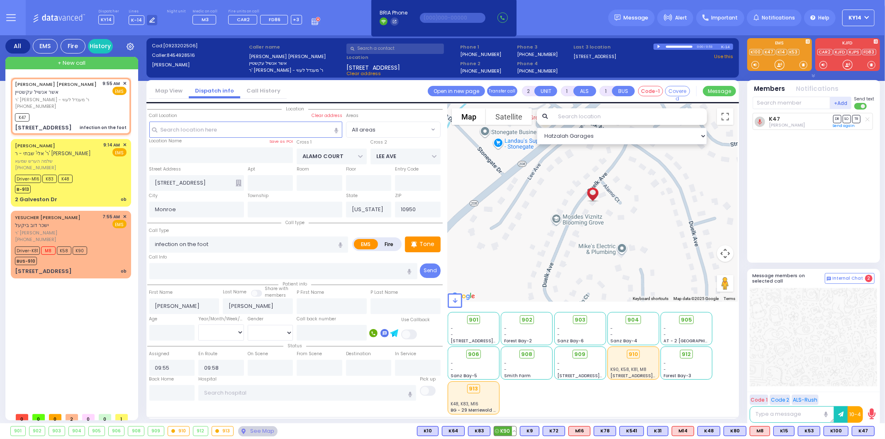
click at [512, 432] on span "K90" at bounding box center [505, 431] width 22 height 9
select select
radio input "true"
select select
select select "Hatzalah Garages"
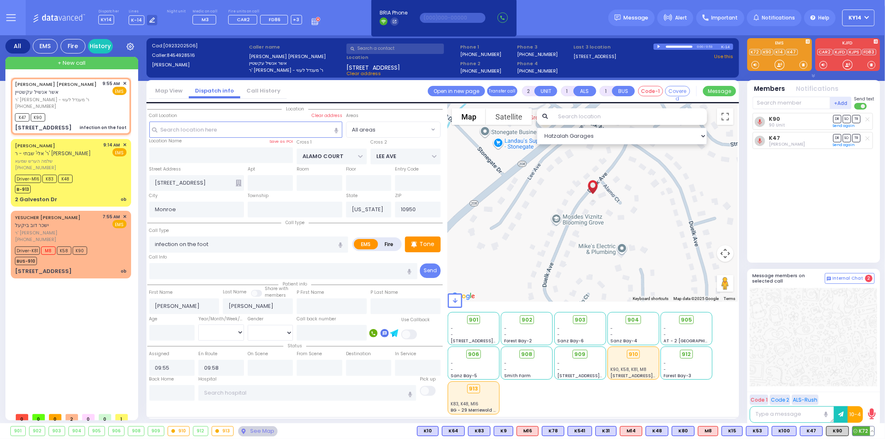
click at [872, 430] on button at bounding box center [872, 431] width 4 height 9
click at [868, 394] on icon at bounding box center [866, 394] width 9 height 9
click at [829, 334] on div at bounding box center [813, 337] width 127 height 98
click at [181, 67] on div "Cad: [0923202506] Caller: 8454928516 [PERSON_NAME]" at bounding box center [200, 55] width 98 height 26
click at [73, 66] on span "+ New call" at bounding box center [72, 63] width 28 height 8
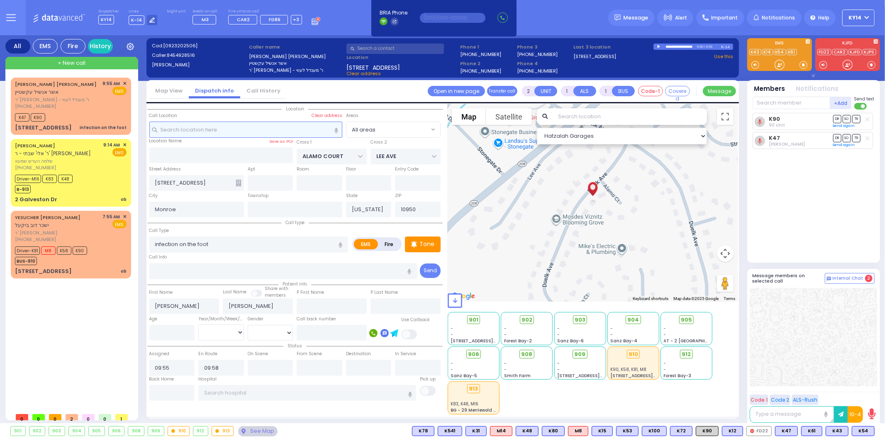
select select
radio input "true"
select select
type input "10:31"
select select "Hatzalah Garages"
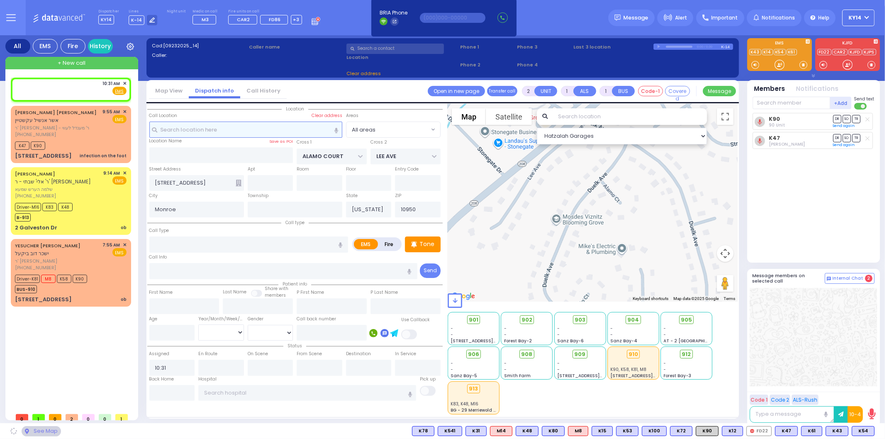
select select
radio input "true"
select select
select select "Hatzalah Garages"
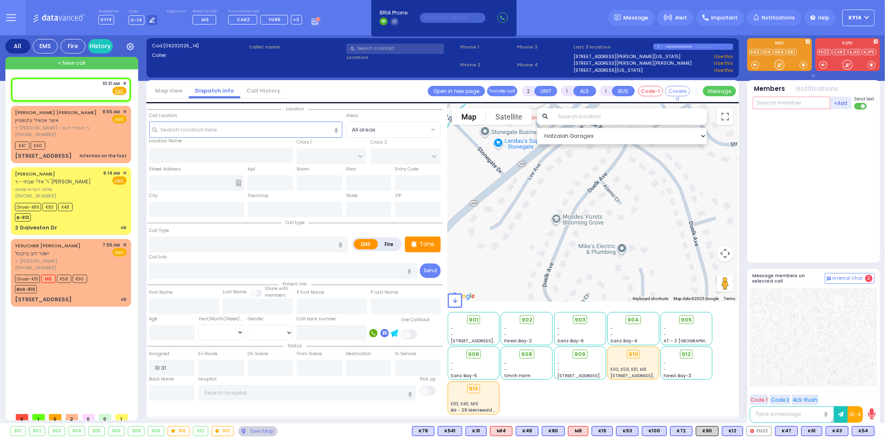
click at [779, 106] on input "text" at bounding box center [792, 103] width 78 height 12
click at [208, 127] on input "text" at bounding box center [245, 130] width 193 height 16
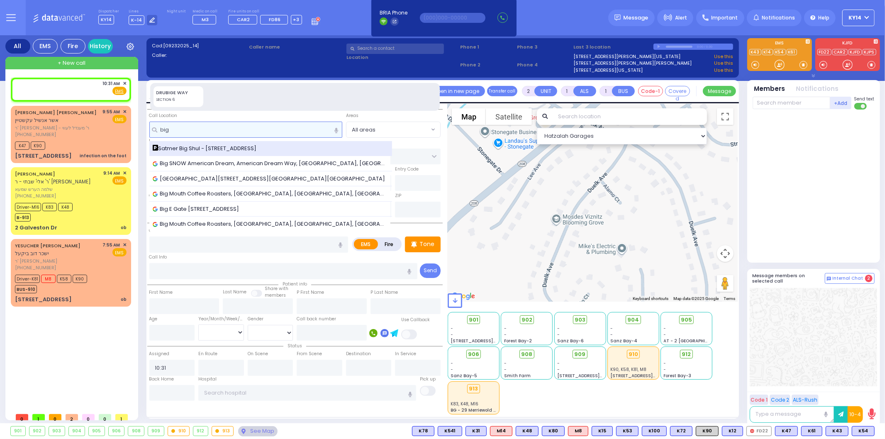
type input "big"
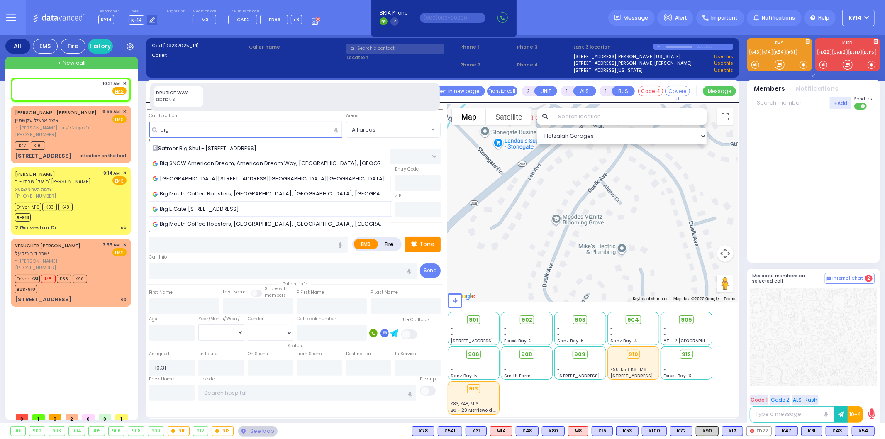
click at [197, 145] on span "Satmer Big Shul - [STREET_ADDRESS]" at bounding box center [206, 148] width 107 height 8
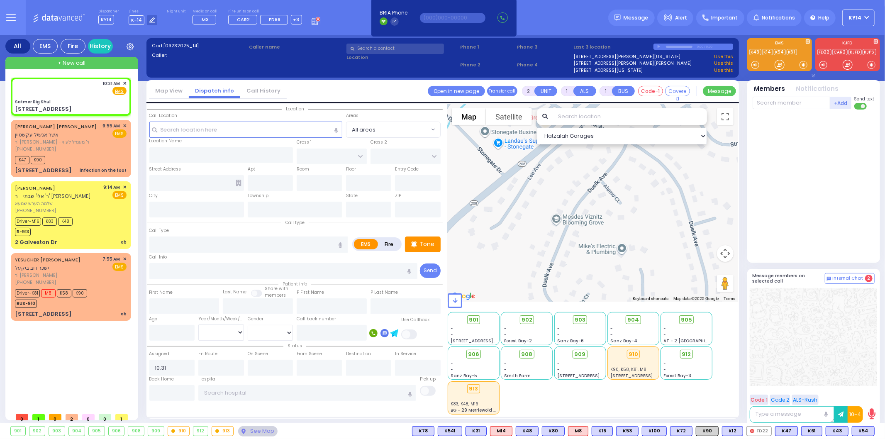
select select
radio input "true"
select select
select select "Hatzalah Garages"
type input "Satmer Big Shul"
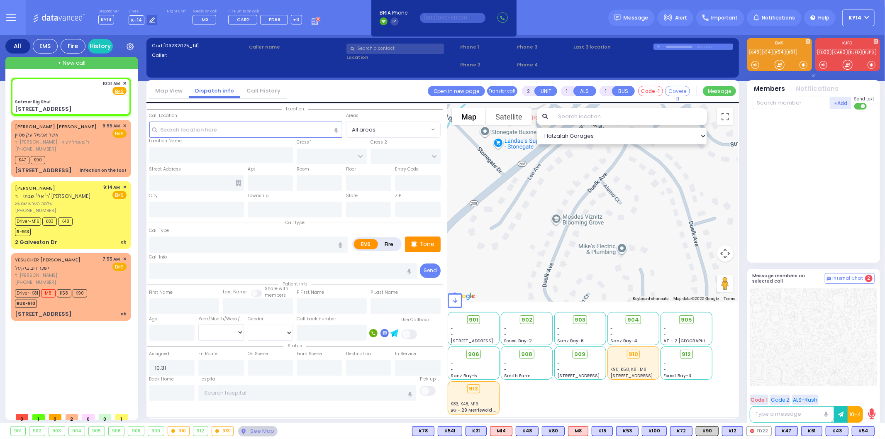
type input "EAHAL COURT"
type input "[STREET_ADDRESS]"
type input "[PERSON_NAME]"
type input "[US_STATE]"
type input "10950"
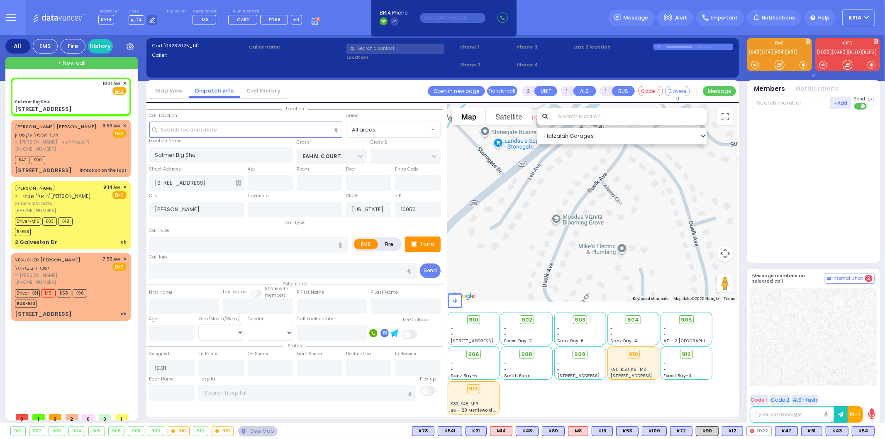
select select "SECTION 1"
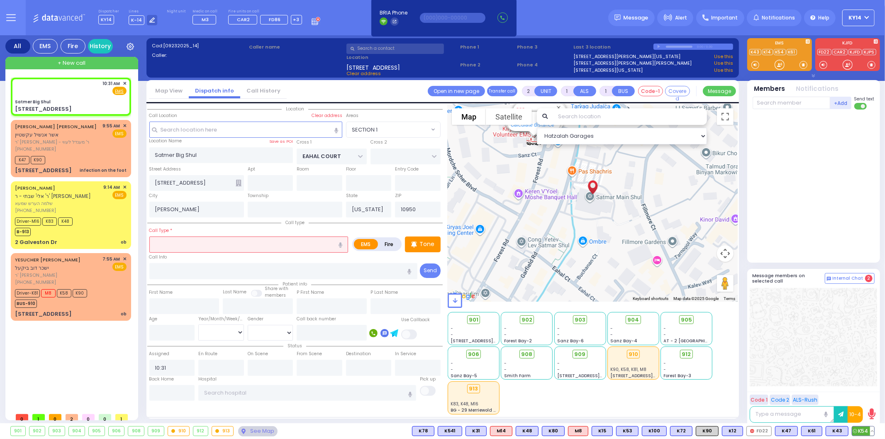
click at [860, 432] on span "K54" at bounding box center [863, 431] width 22 height 9
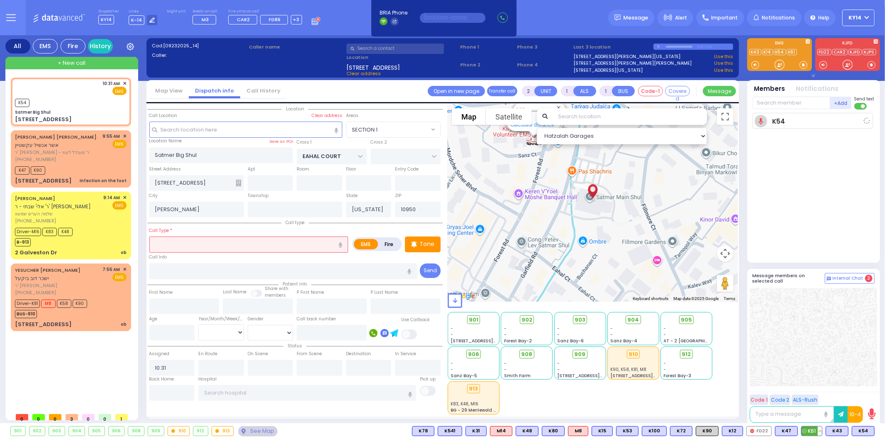
select select
radio input "true"
select select
type input "10:31"
select select "Hatzalah Garages"
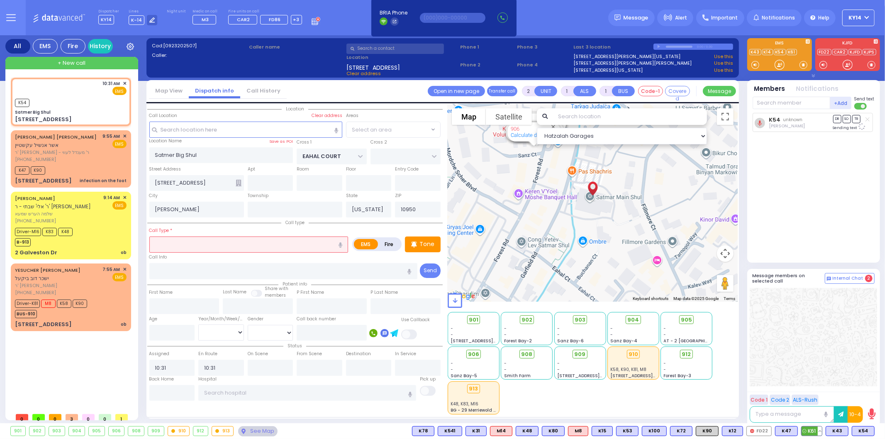
select select "SECTION 1"
click at [813, 430] on span "K61" at bounding box center [812, 431] width 20 height 9
select select
radio input "true"
select select
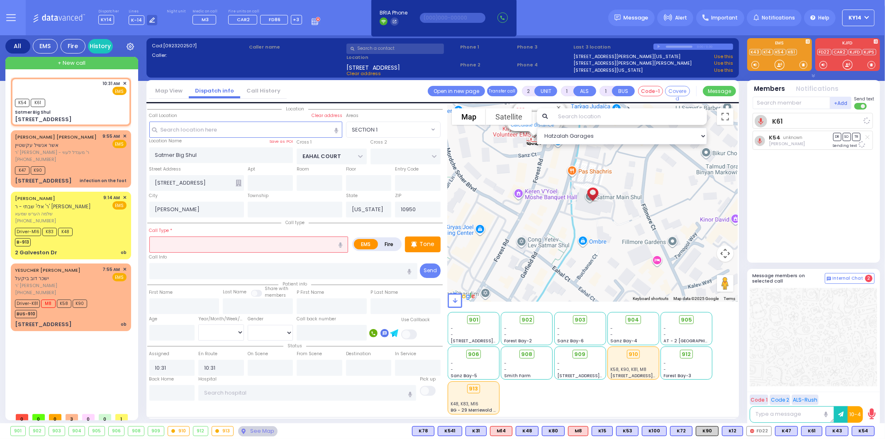
select select "Hatzalah Garages"
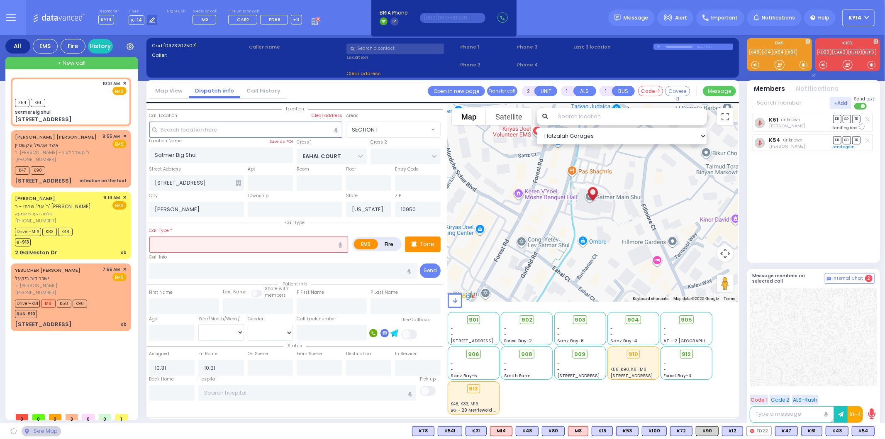
select select "SECTION 1"
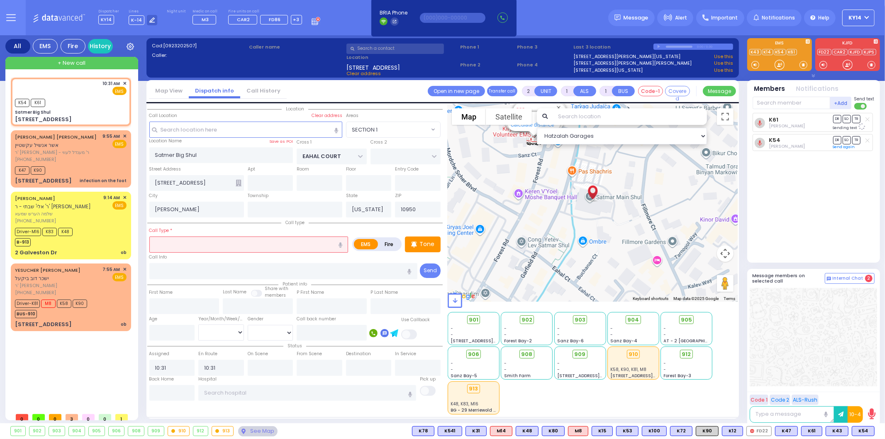
click at [223, 245] on input "text" at bounding box center [248, 245] width 199 height 16
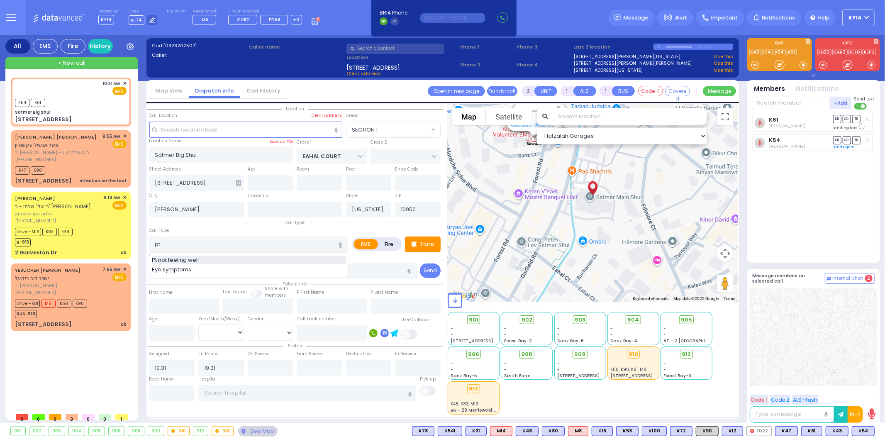
click at [198, 259] on span "Pt not feeling well" at bounding box center [177, 260] width 50 height 8
type input "Pt not feeling well"
type input "1"
type input "0"
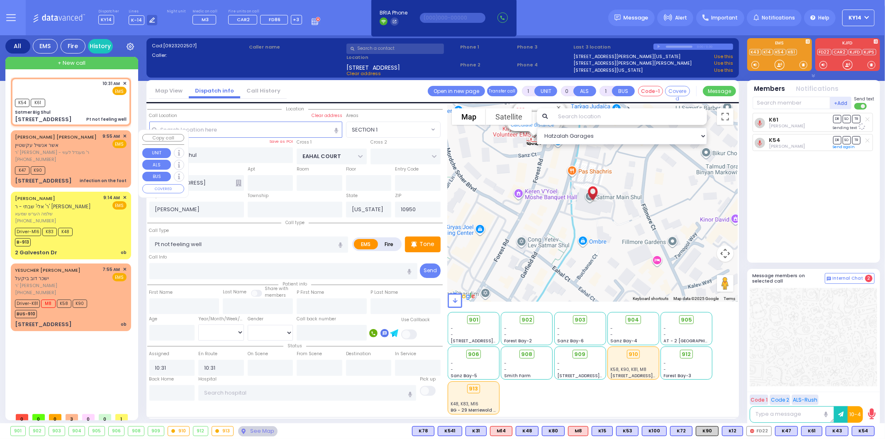
select select
radio input "true"
select select
select select "Hatzalah Garages"
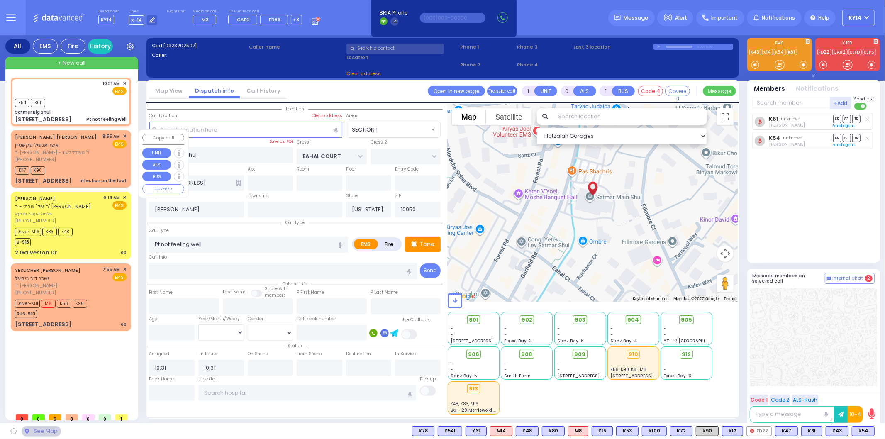
click at [125, 134] on span "✕" at bounding box center [125, 136] width 4 height 7
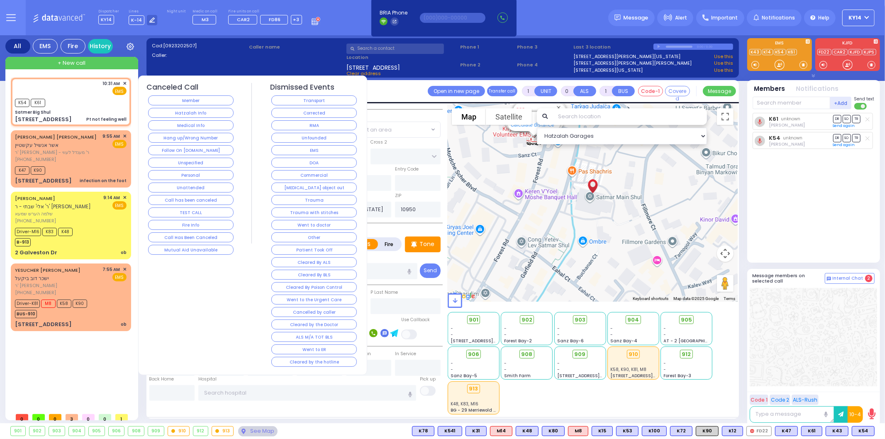
select select "SECTION 1"
select select
radio input "true"
select select
select select "Hatzalah Garages"
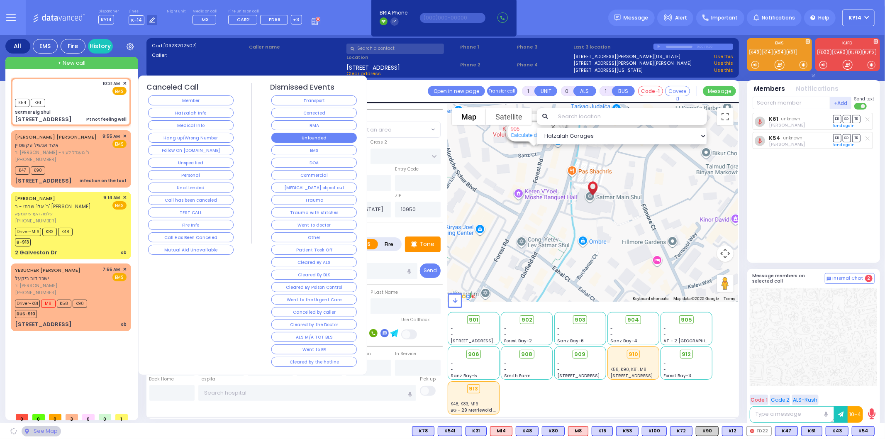
select select "SECTION 1"
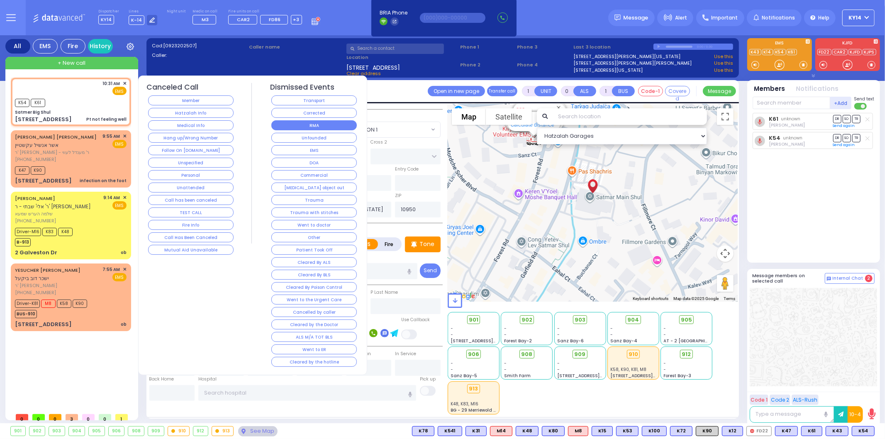
click at [313, 126] on button "RMA" at bounding box center [313, 125] width 85 height 10
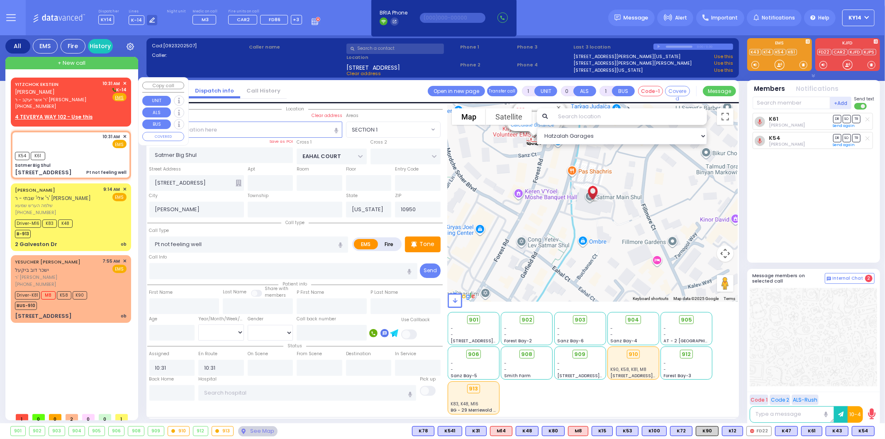
click at [68, 103] on div "[PHONE_NUMBER]" at bounding box center [57, 106] width 85 height 7
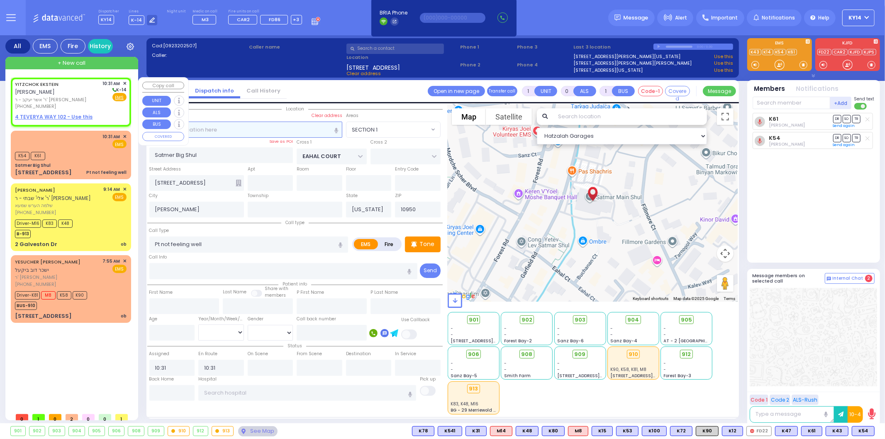
type input "2"
type input "1"
select select
radio input "true"
type input "[PERSON_NAME]"
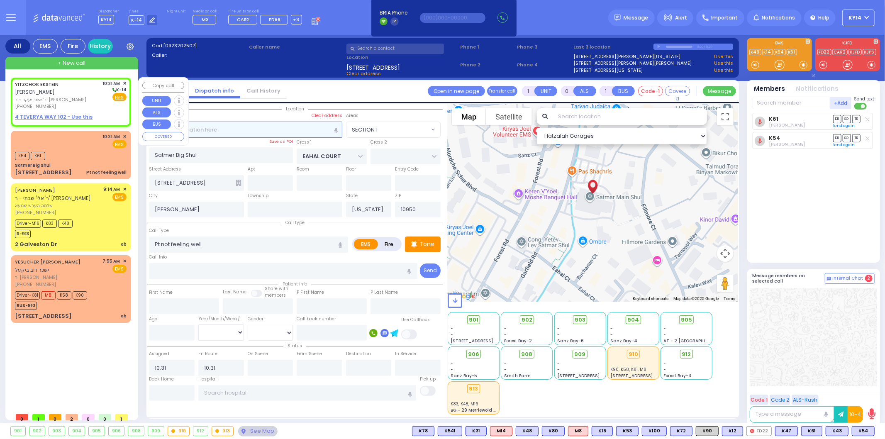
type input "[PERSON_NAME]"
select select
select select "Hatzalah Garages"
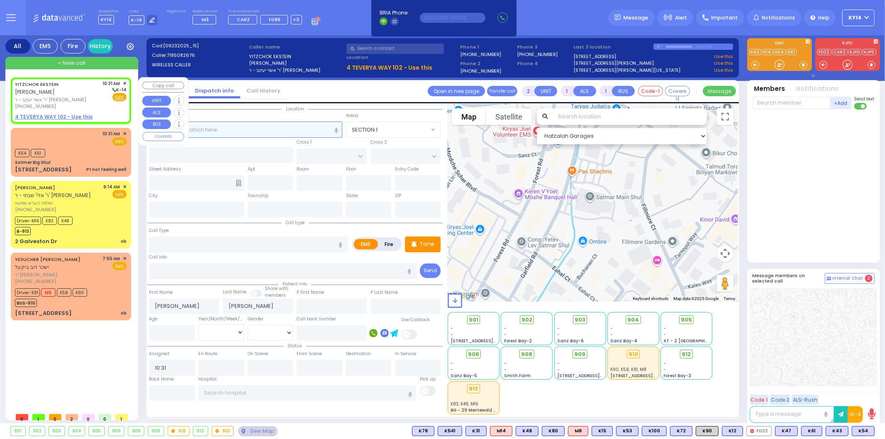
select select
radio input "true"
select select
select select "Hatzalah Garages"
select select
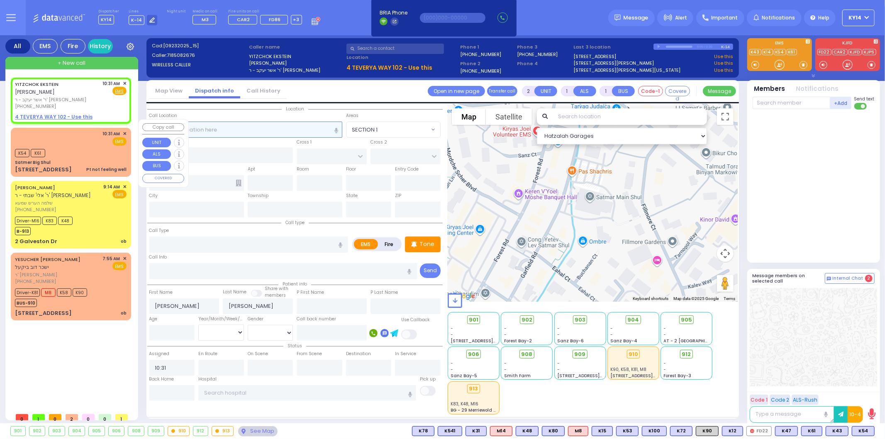
radio input "true"
select select
select select "Hatzalah Garages"
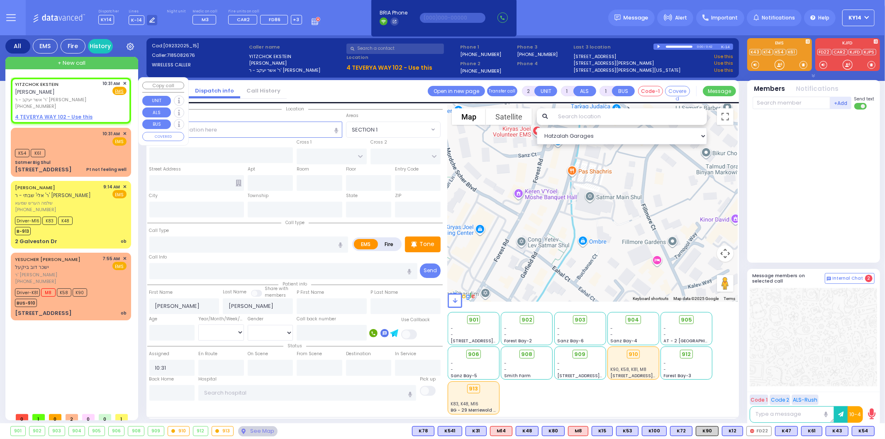
click at [54, 113] on u "4 TEVERYA WAY 102 - Use this" at bounding box center [54, 116] width 78 height 7
select select
radio input "true"
select select
select select "Hatzalah Garages"
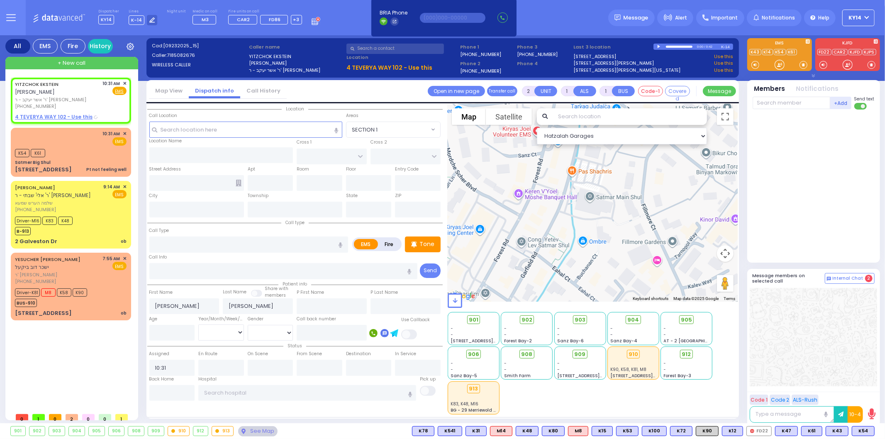
select select
radio input "true"
select select
select select "Hatzalah Garages"
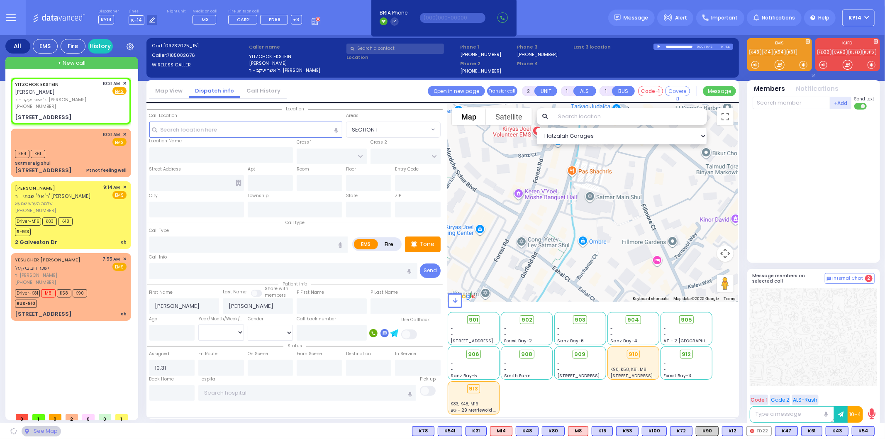
type input "LEIPNIK WAY"
type input "MERON DR"
type input "4 TEVERYA WAY"
type input "102"
type input "[PERSON_NAME]"
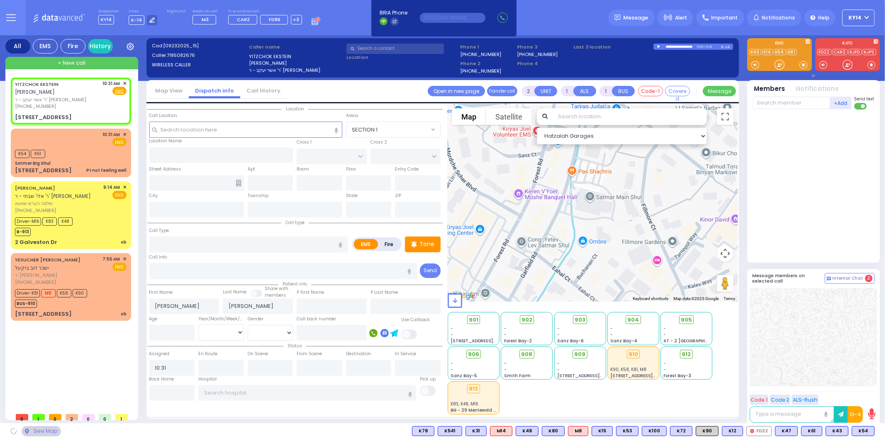
type input "[US_STATE]"
type input "10950"
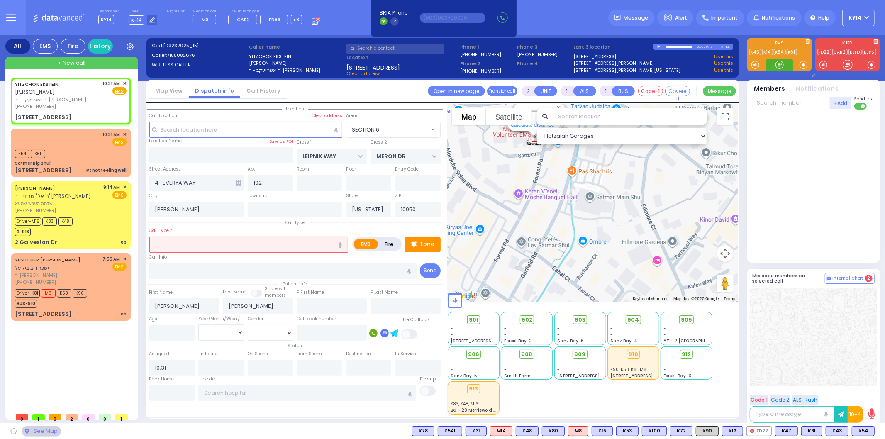
select select "SECTION 6"
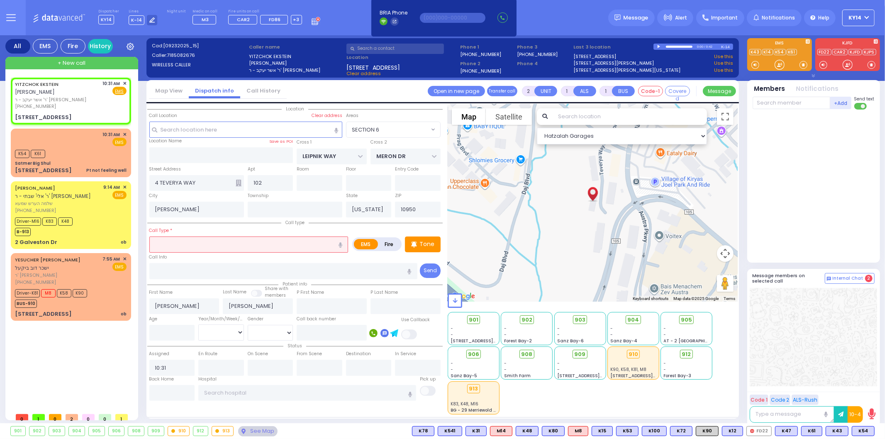
click at [179, 241] on input "text" at bounding box center [248, 245] width 199 height 16
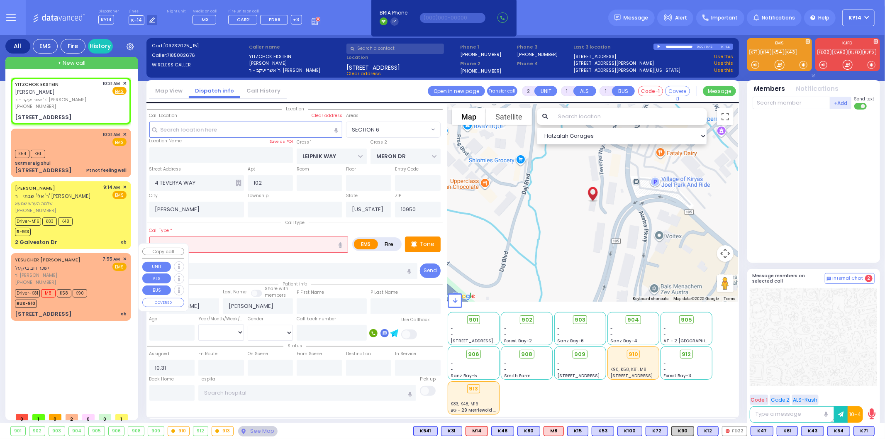
click at [105, 287] on div "Driver-K81 M8 K58 K90 BUS-910" at bounding box center [71, 297] width 112 height 21
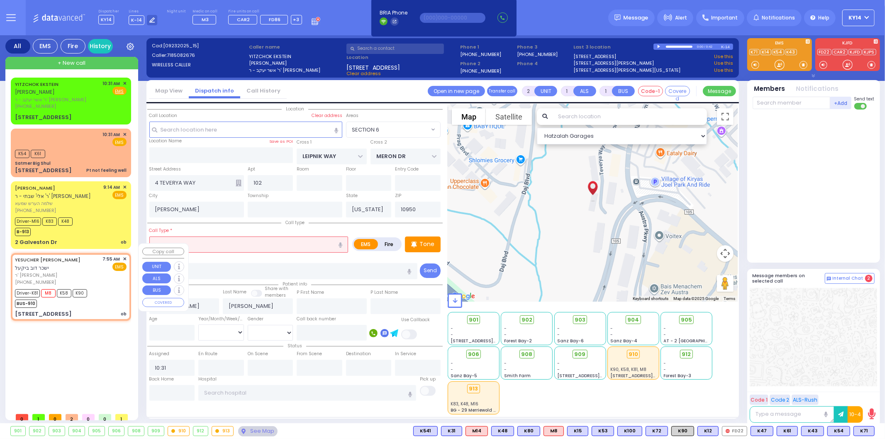
type input "6"
select select
type input "ob"
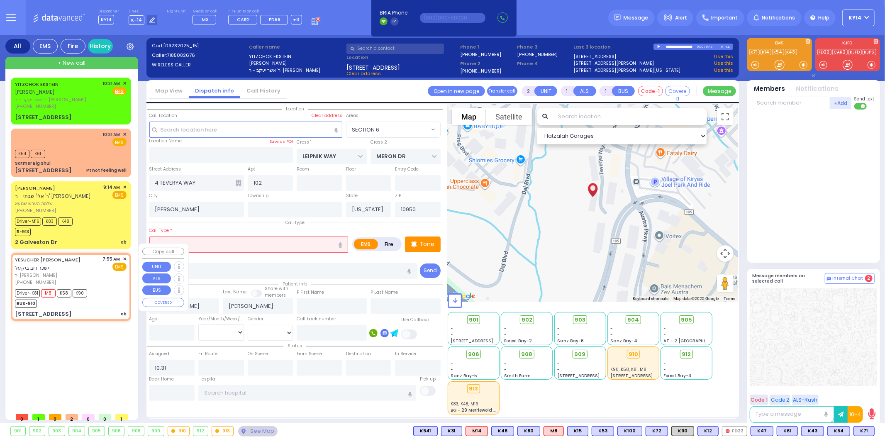
radio input "true"
type input "YESUCHER DOV"
type input "[PERSON_NAME]"
type input "Goldy"
type input "Bikel"
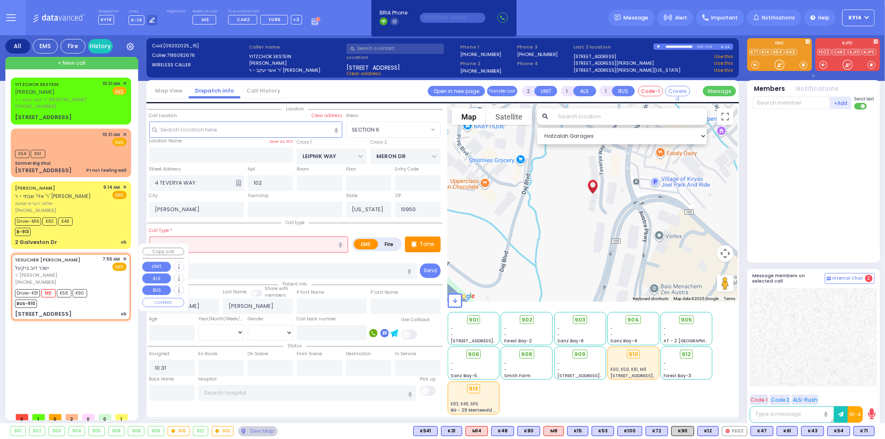
type input "33"
select select "Year"
select select "[DEMOGRAPHIC_DATA]"
type input "07:55"
type input "07:57"
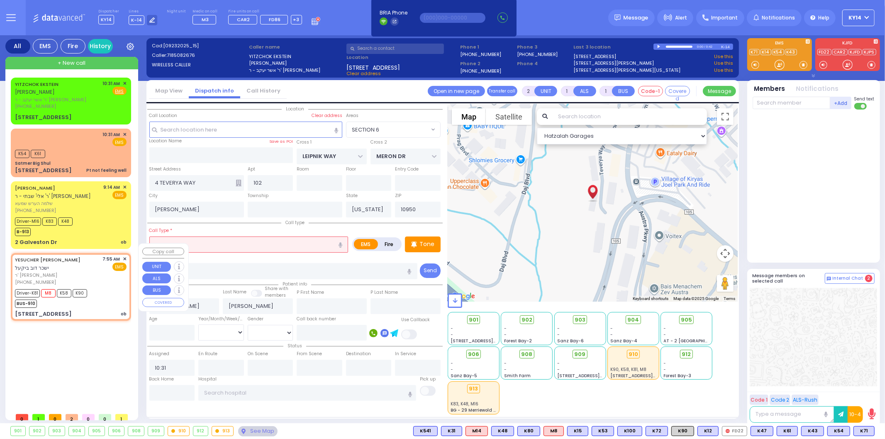
type input "07:59"
type input "08:05"
type input "08:45"
type input "09:28"
type input "[US_STATE][GEOGRAPHIC_DATA]- [GEOGRAPHIC_DATA] [STREET_ADDRESS][US_STATE]"
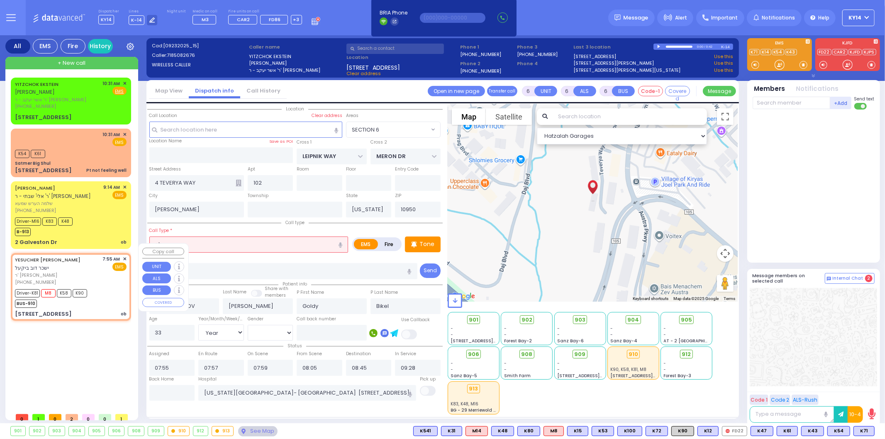
select select "Hatzalah Garages"
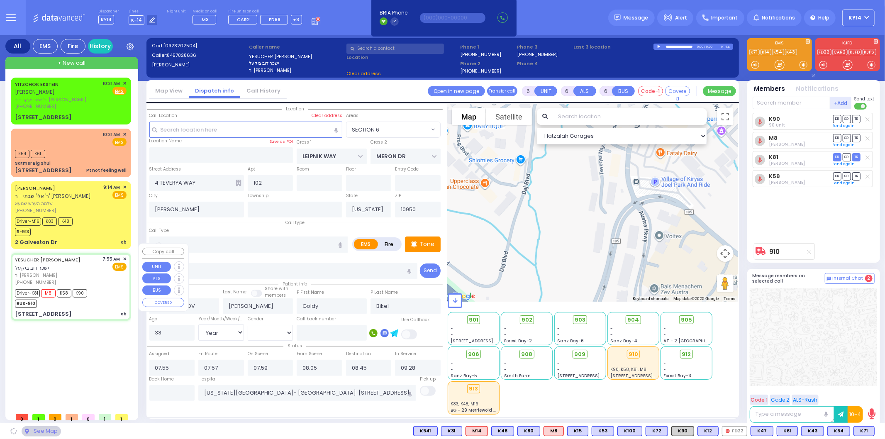
select select
radio input "true"
select select "Year"
select select "[DEMOGRAPHIC_DATA]"
select select "Hatzalah Garages"
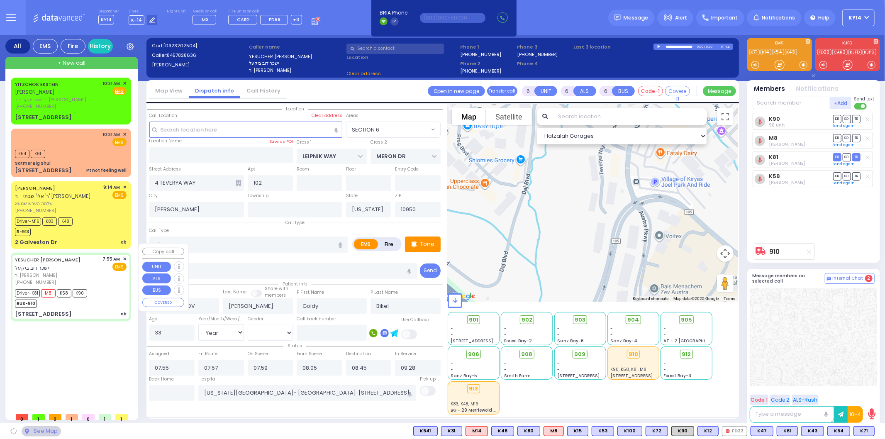
type input "DINEV COURT"
type input "[GEOGRAPHIC_DATA]"
type input "15 DINEV RD"
type input "302"
type input "Monroe"
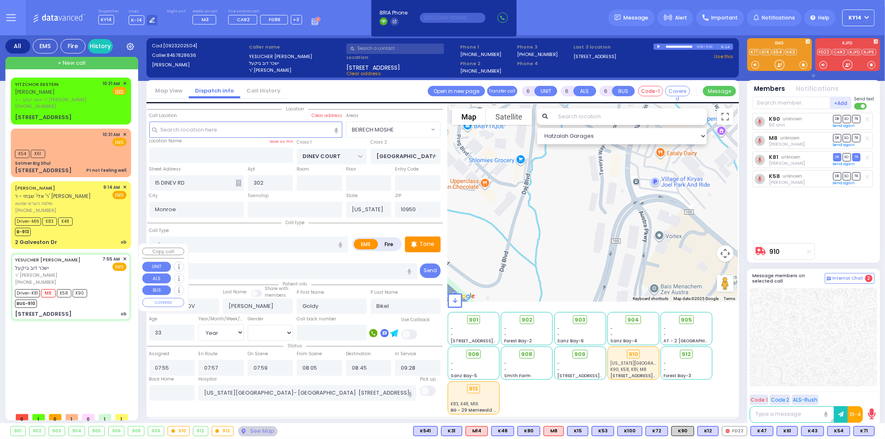
select select "BEIRECH MOSHE"
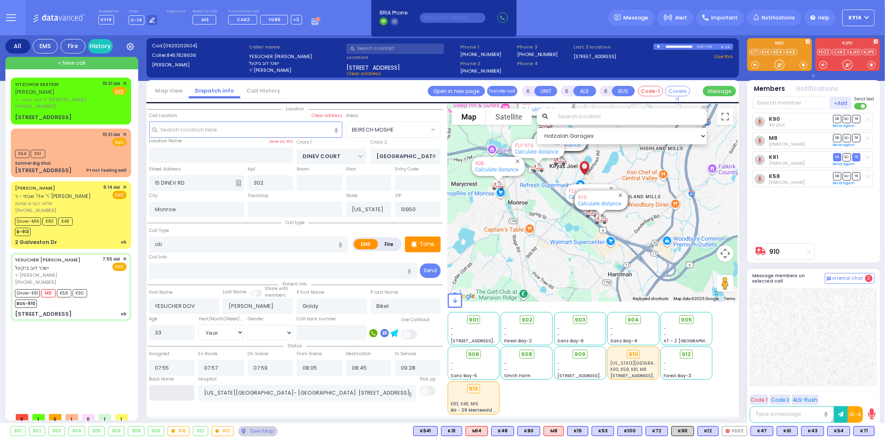
click at [173, 391] on input "text" at bounding box center [172, 393] width 46 height 16
click at [173, 390] on input "text" at bounding box center [172, 393] width 46 height 16
type input "10:33"
select select
radio input "true"
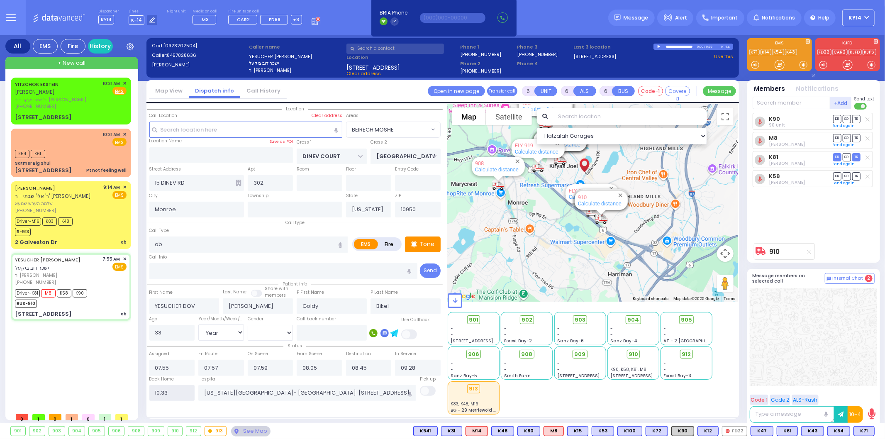
select select
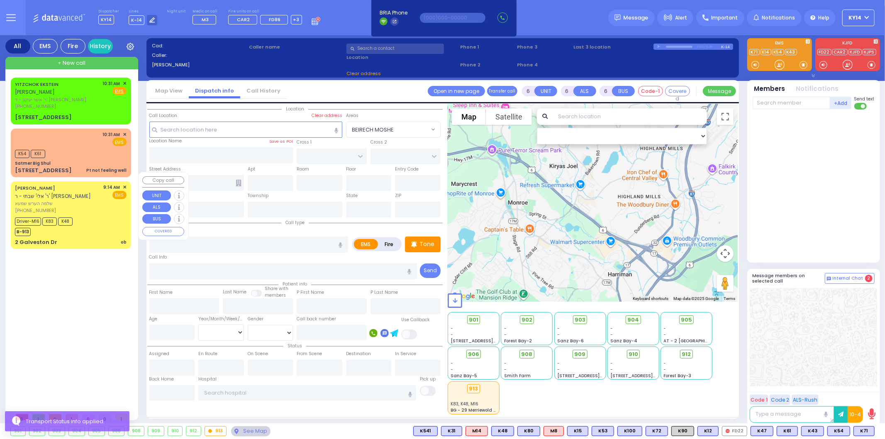
click at [89, 207] on div "[PHONE_NUMBER]" at bounding box center [58, 210] width 86 height 7
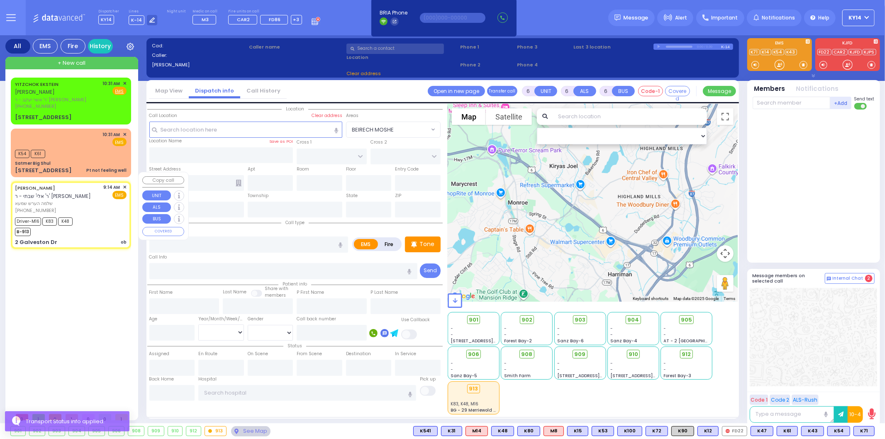
select select
type input "ob"
radio input "true"
type input "[PERSON_NAME]"
type input "CHEMEA"
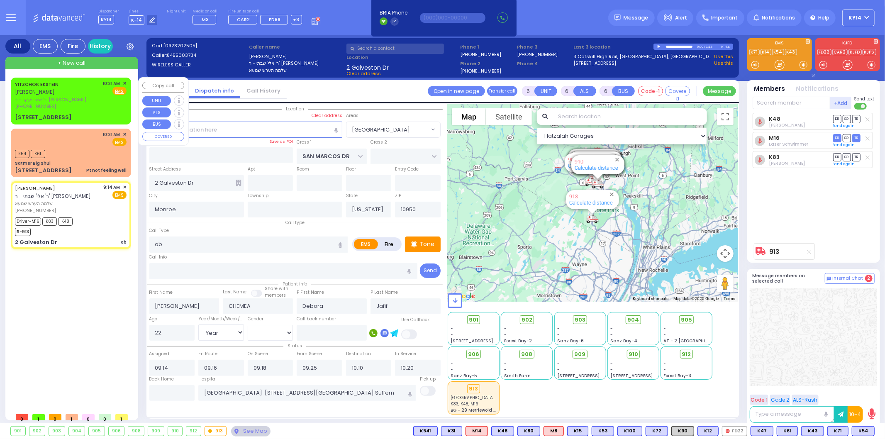
click at [87, 91] on div "[PERSON_NAME] [PERSON_NAME] ר' אשר יעקב - ר' [PERSON_NAME] [PHONE_NUMBER] 10:31…" at bounding box center [71, 95] width 112 height 30
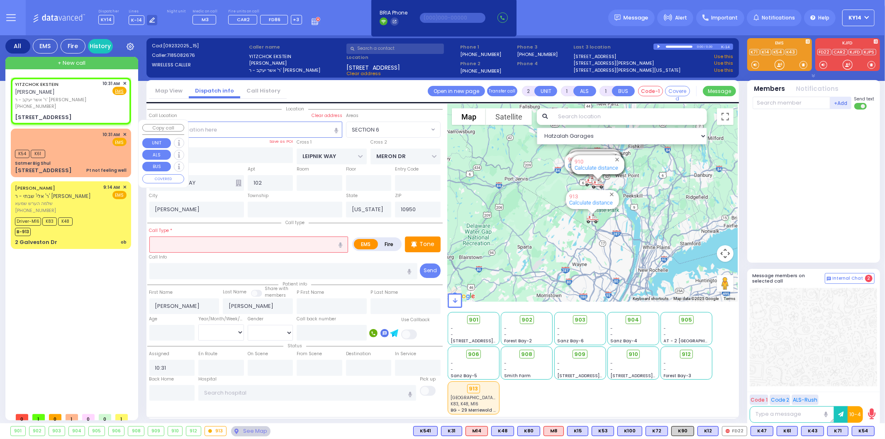
click at [82, 148] on div "K54 K61" at bounding box center [71, 153] width 112 height 10
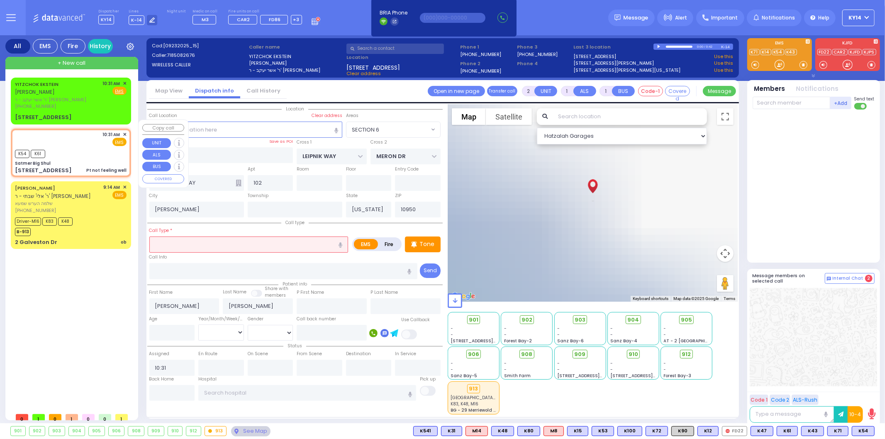
click at [69, 148] on div "K54 K61" at bounding box center [71, 153] width 112 height 10
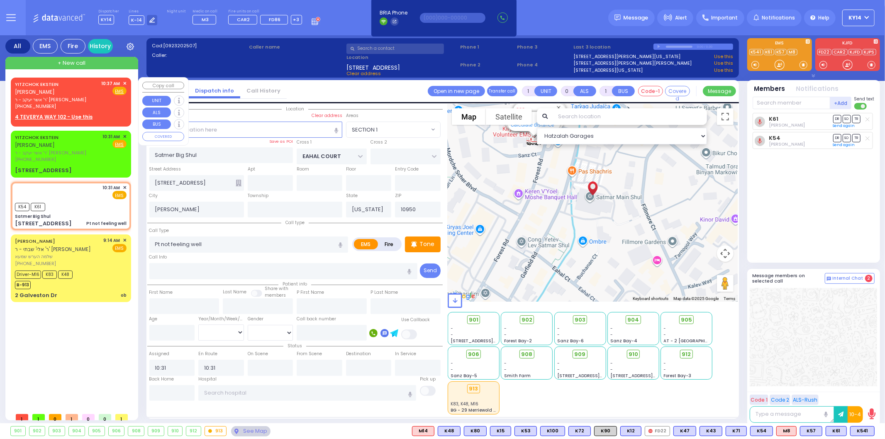
click at [125, 80] on span "✕" at bounding box center [125, 83] width 4 height 7
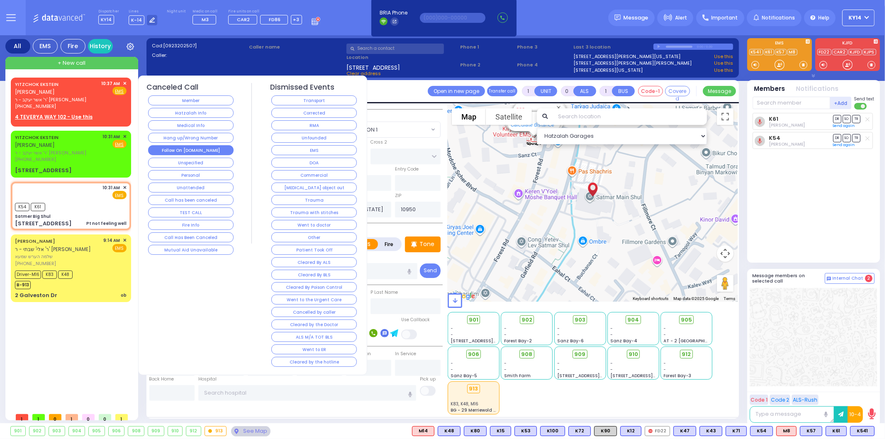
click at [191, 154] on button "Follow On [DOMAIN_NAME]" at bounding box center [190, 150] width 85 height 10
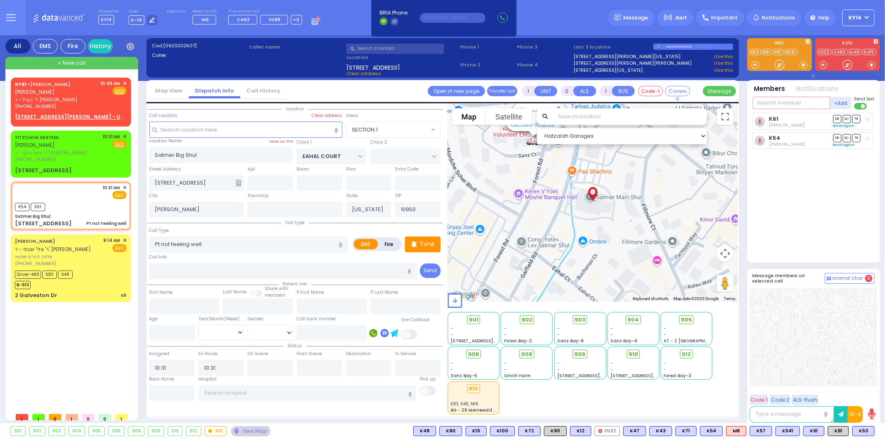
click at [771, 99] on input "text" at bounding box center [792, 103] width 78 height 12
select select "SECTION 1"
select select
drag, startPoint x: 227, startPoint y: 388, endPoint x: 232, endPoint y: 387, distance: 5.1
click at [227, 388] on input "text" at bounding box center [307, 393] width 218 height 16
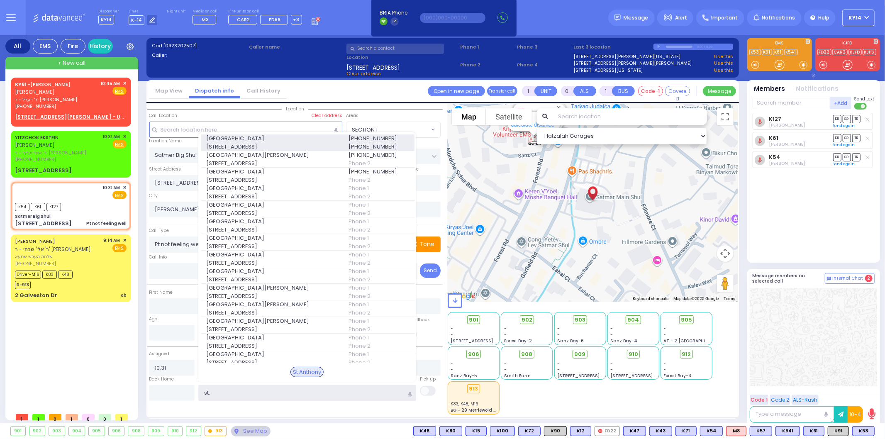
type input "st."
click at [234, 139] on span "St. Anthonys Comm Hospital" at bounding box center [272, 138] width 132 height 8
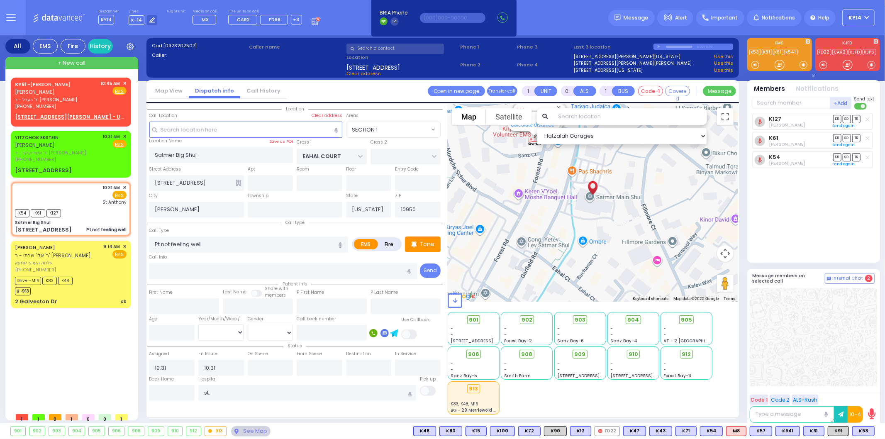
select select
radio input "true"
select select
type input "St. Anthonys Comm Hospital"
select select "Hatzalah Garages"
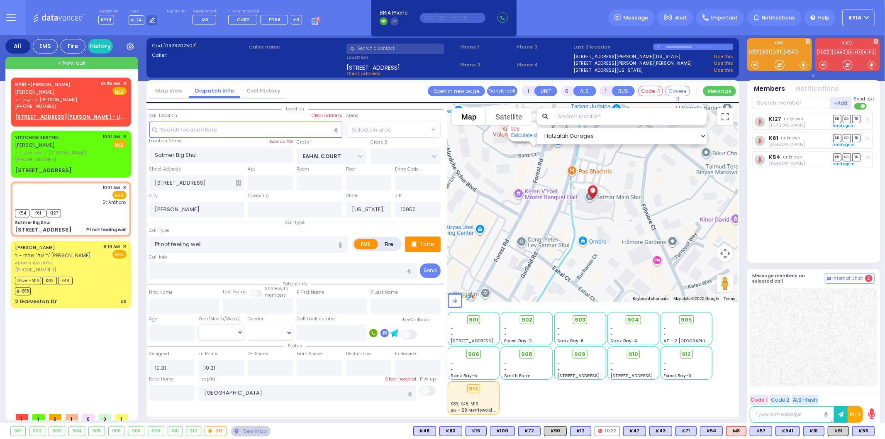
select select "SECTION 1"
click at [312, 368] on input "text" at bounding box center [320, 368] width 46 height 16
type input "10:45"
select select
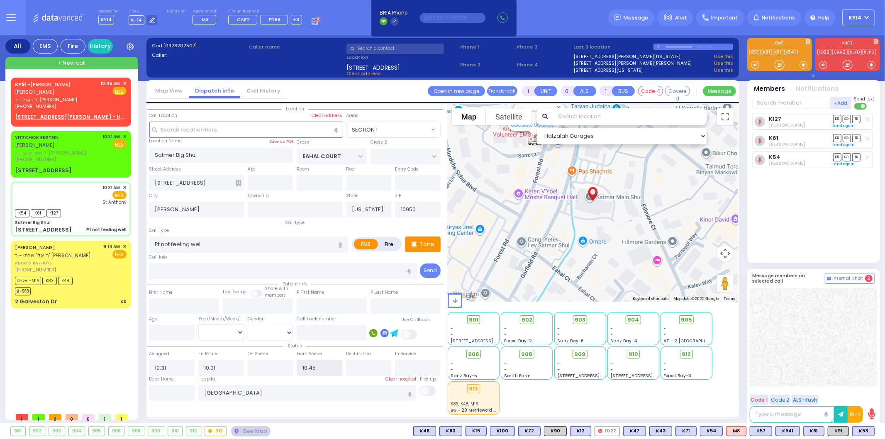
radio input "true"
select select
select select "Hatzalah Garages"
select select "SECTION 1"
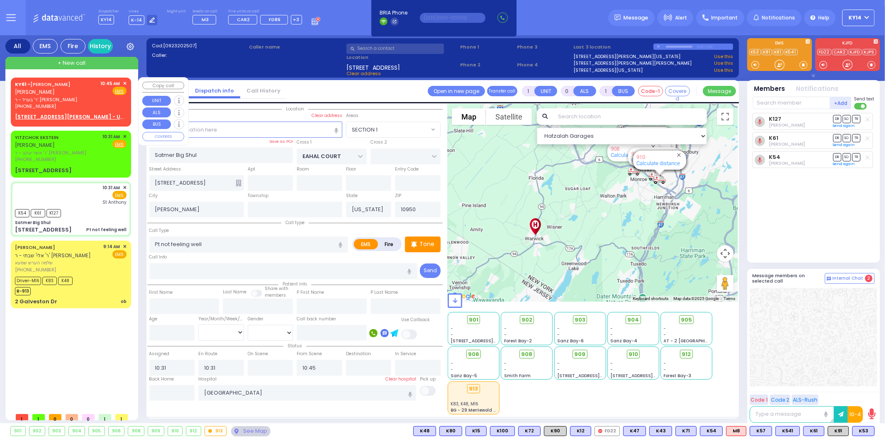
click at [124, 83] on span "✕" at bounding box center [125, 83] width 4 height 7
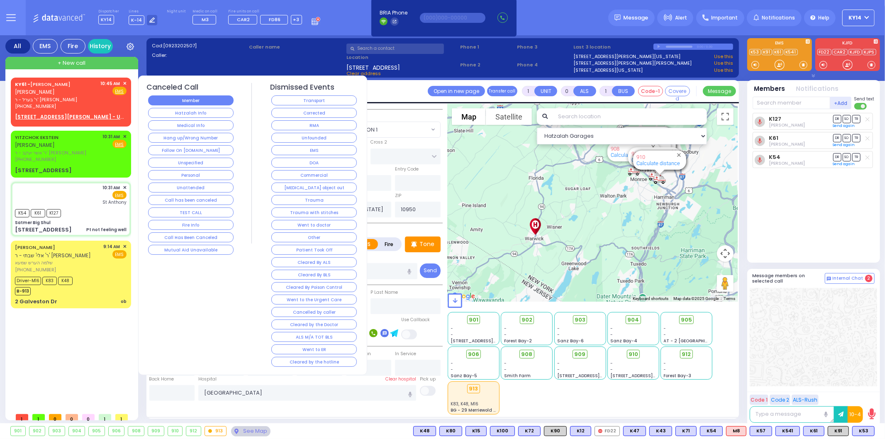
click at [202, 101] on button "Member" at bounding box center [190, 100] width 85 height 10
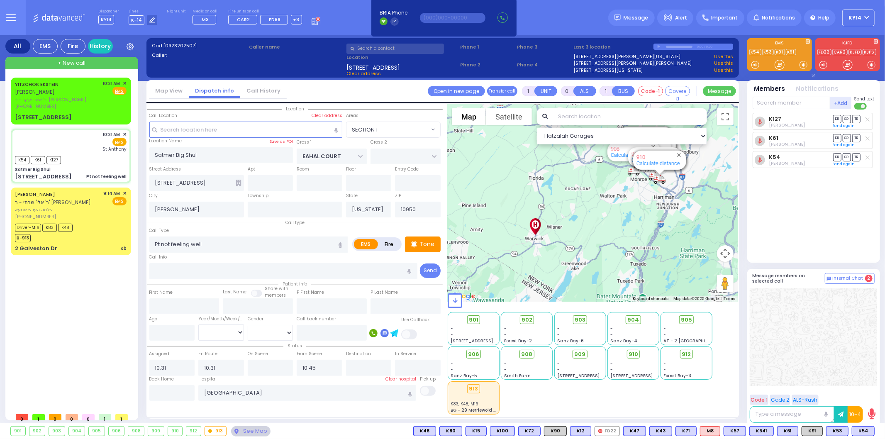
click at [86, 65] on div "+ New call" at bounding box center [71, 63] width 133 height 12
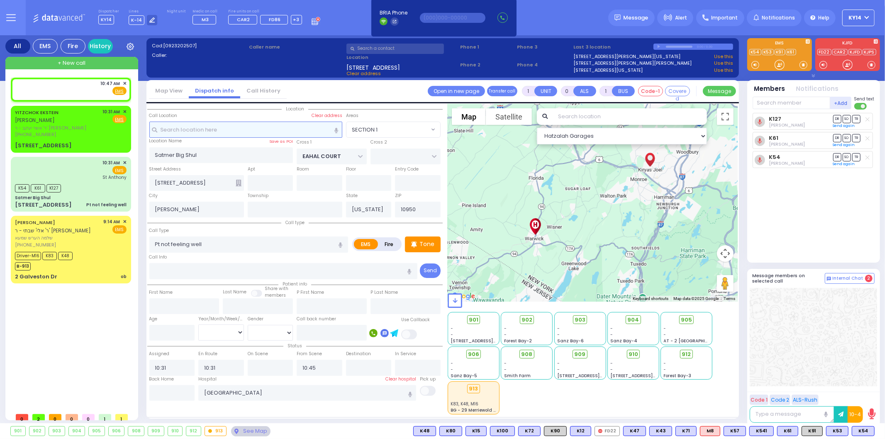
type input "2"
type input "1"
select select
radio input "true"
select select
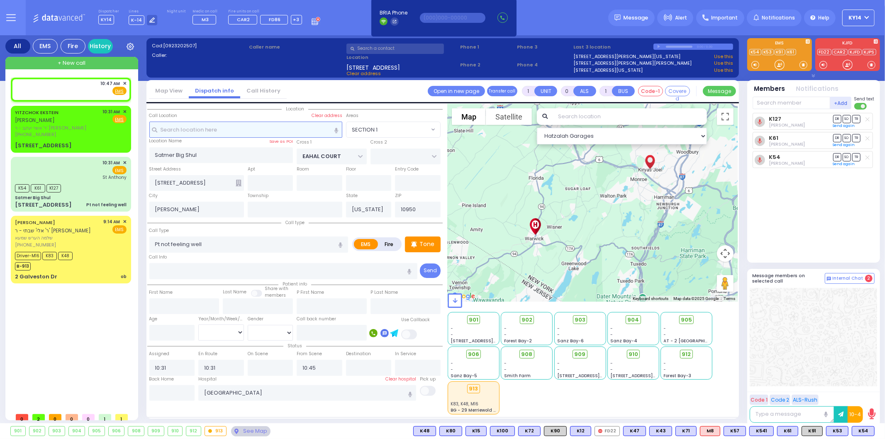
type input "10:47"
select select "Hatzalah Garages"
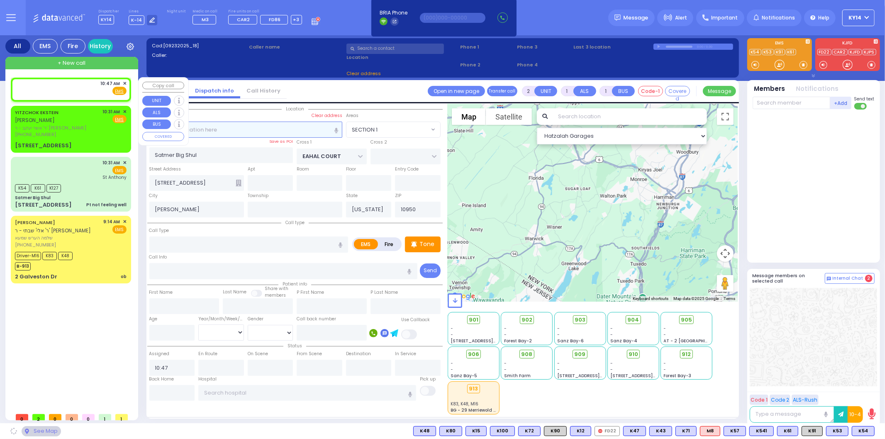
select select
radio input "true"
select select
select select "Hatzalah Garages"
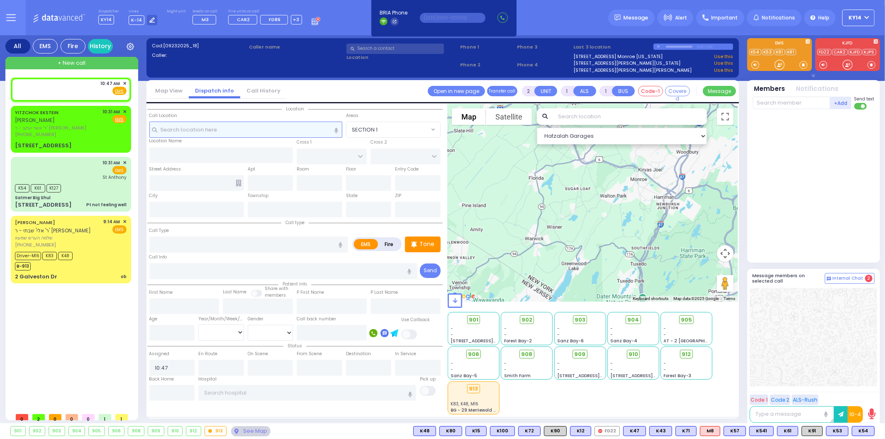
click at [245, 131] on input "text" at bounding box center [245, 130] width 193 height 16
click at [477, 354] on span "906" at bounding box center [476, 354] width 11 height 8
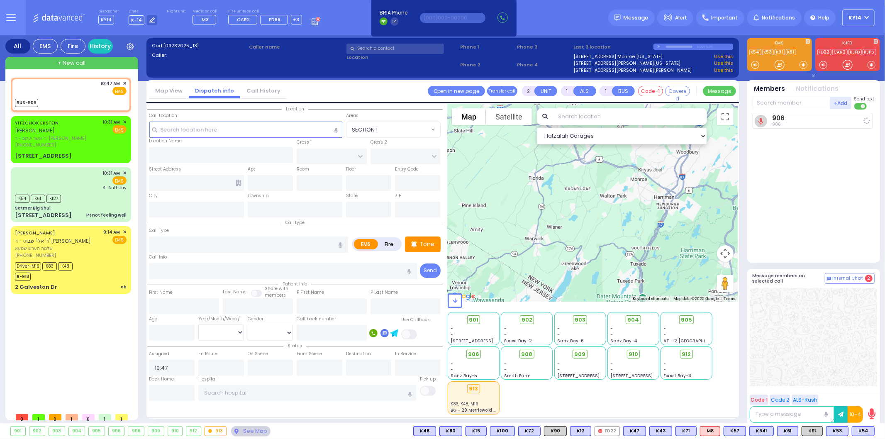
select select
radio input "true"
select select
type input "10:47"
select select "Hatzalah Garages"
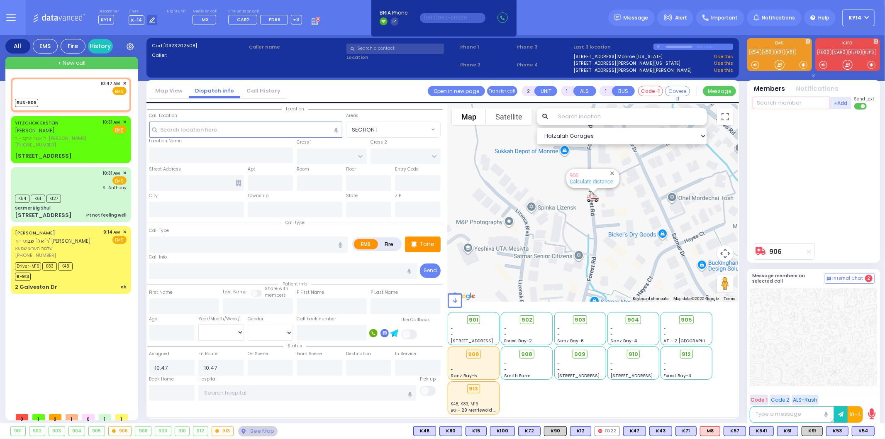
click at [782, 104] on input "text" at bounding box center [792, 103] width 78 height 12
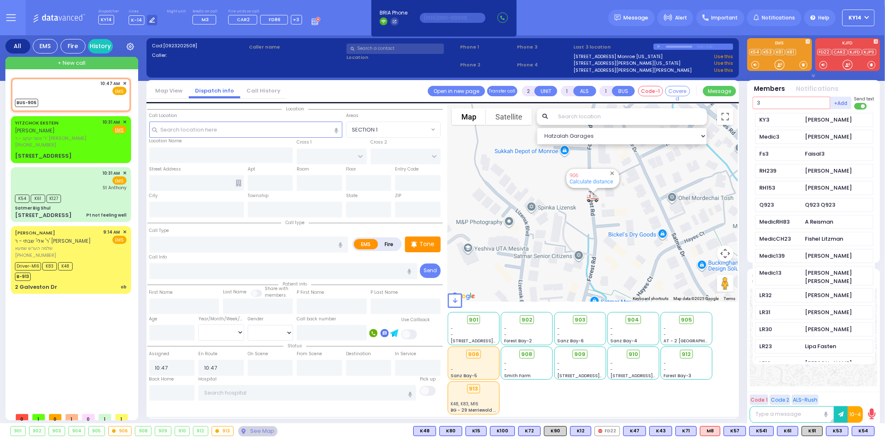
type input "3"
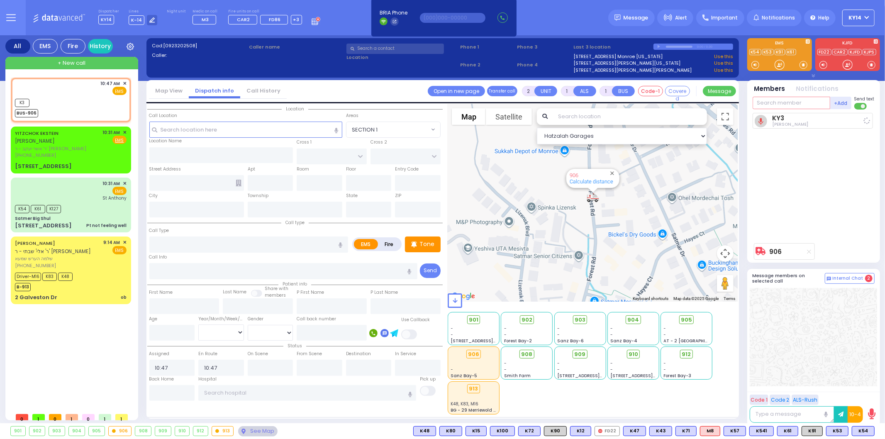
select select
radio input "true"
select select
select select "Hatzalah Garages"
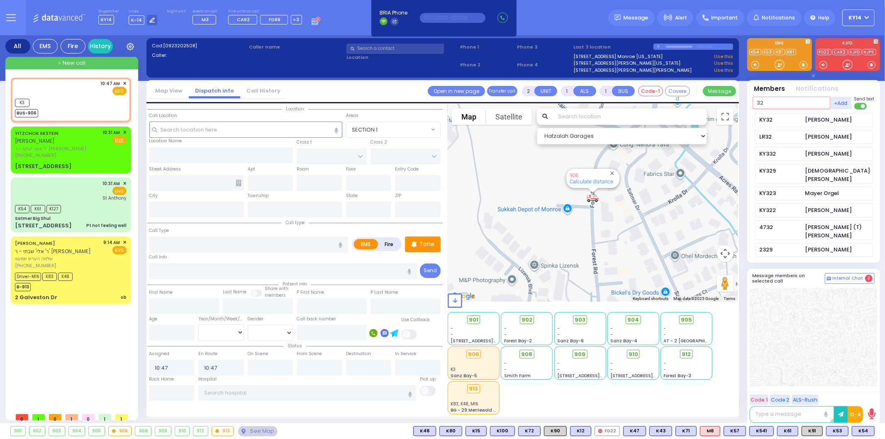
type input "32"
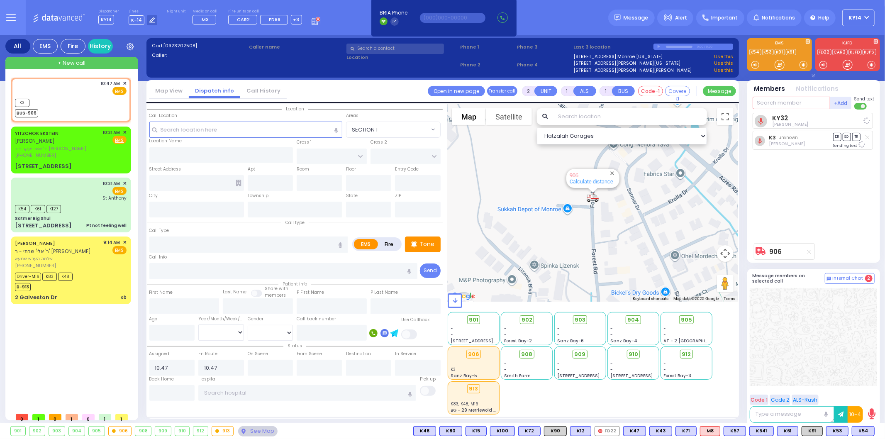
select select
radio input "true"
select select
select select "Hatzalah Garages"
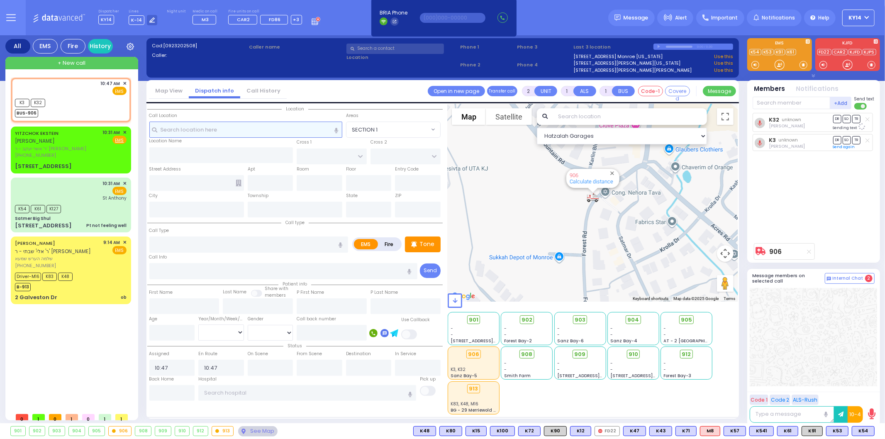
click at [180, 129] on input "text" at bounding box center [245, 130] width 193 height 16
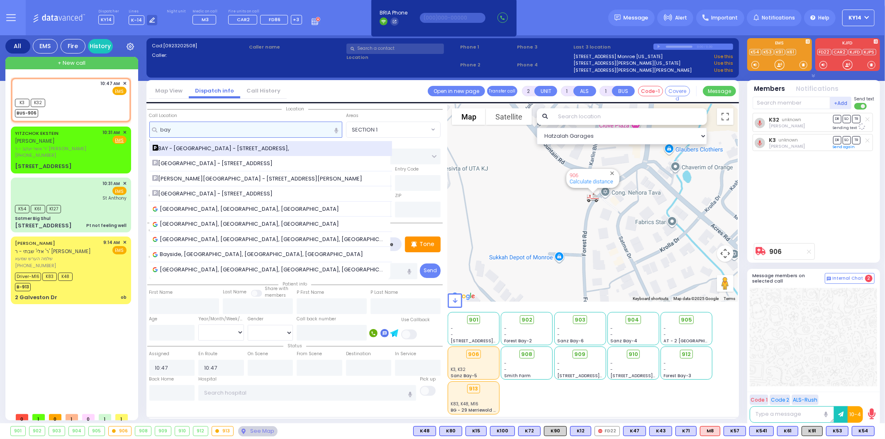
type input "bay"
click at [171, 147] on span "BAY - [GEOGRAPHIC_DATA] - [STREET_ADDRESS]," at bounding box center [223, 148] width 140 height 8
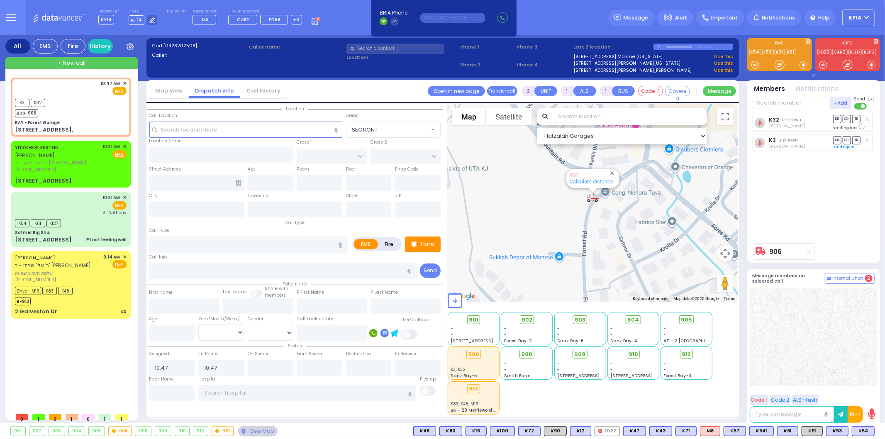
select select
radio input "true"
select select
select select "Hatzalah Garages"
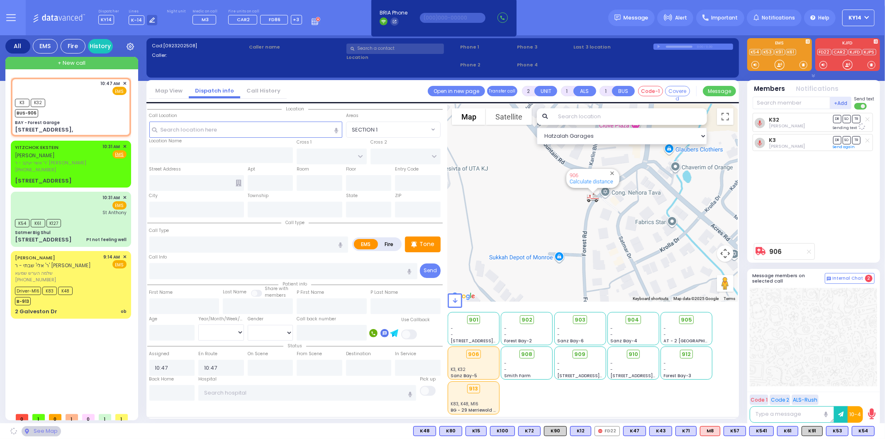
type input "BAY - Forest Garage"
type input "SANZ COURT"
type input "HAYES COURT"
type input "63 Forest Rd,"
type input "Monroe"
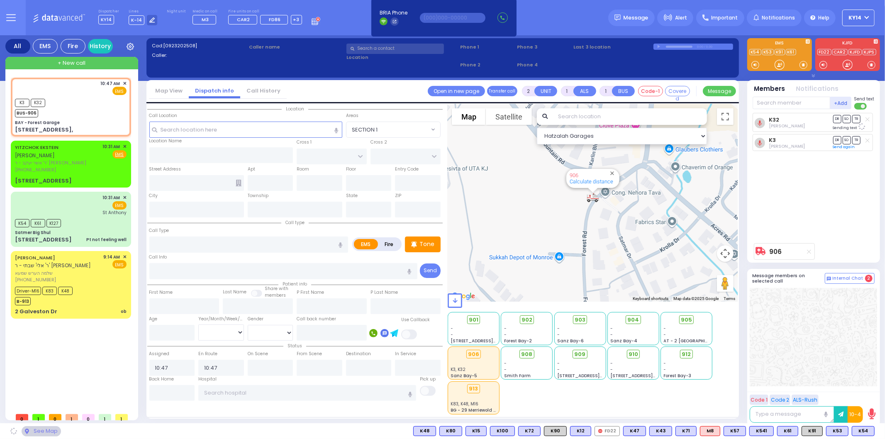
type input "[US_STATE]"
type input "10950"
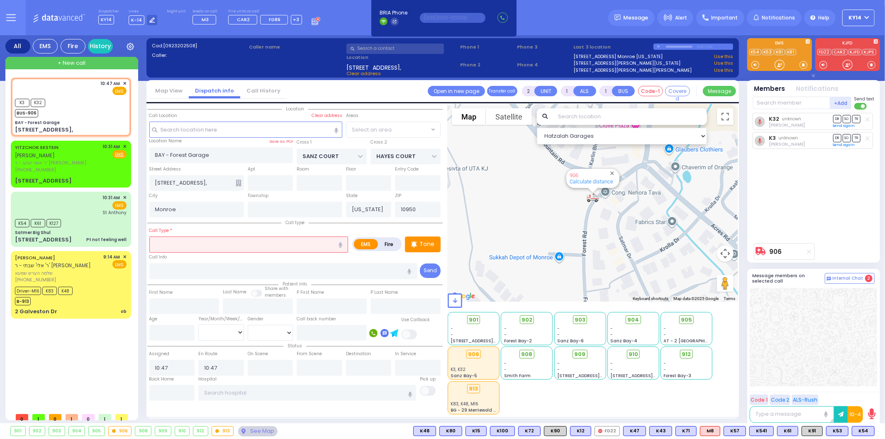
select select "SECTION 2"
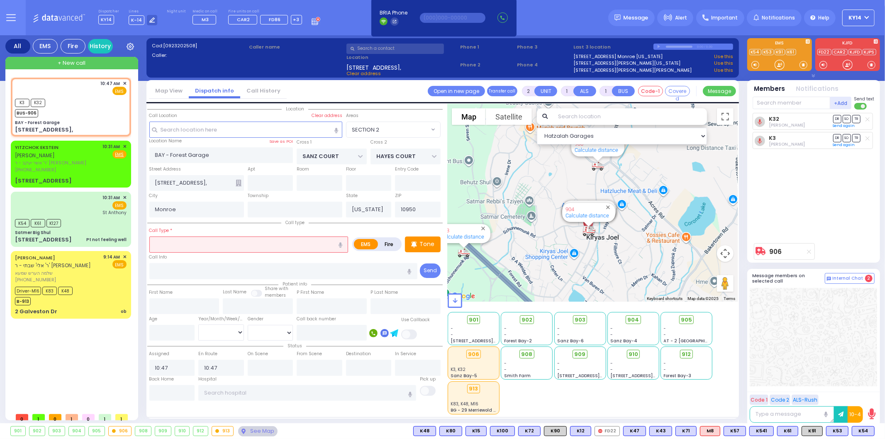
click at [239, 241] on input "text" at bounding box center [248, 245] width 199 height 16
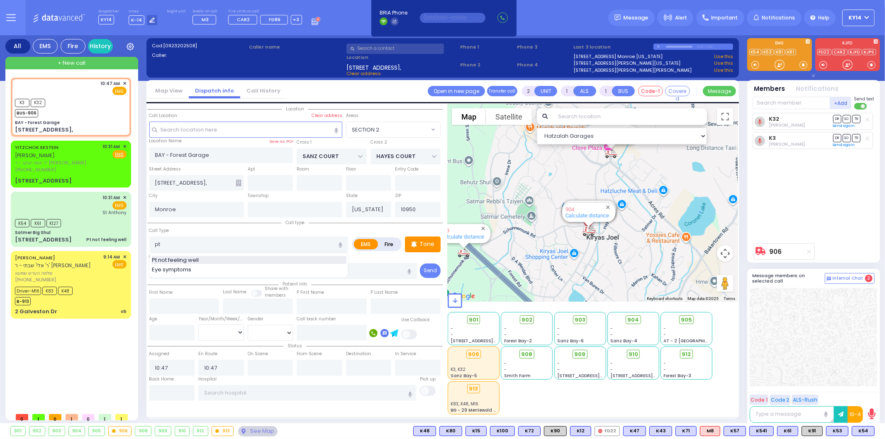
click at [185, 259] on span "Pt not feeling well" at bounding box center [177, 260] width 50 height 8
type input "Pt not feeling well"
type input "1"
type input "0"
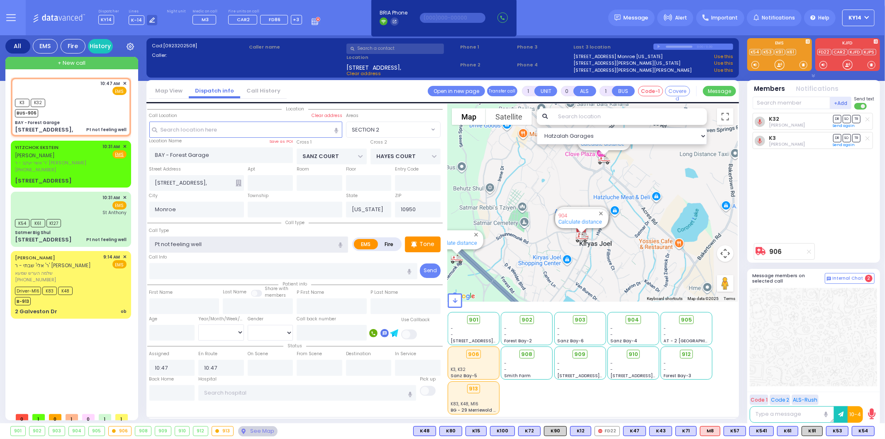
select select
radio input "true"
select select
select select "Hatzalah Garages"
select select "SECTION 2"
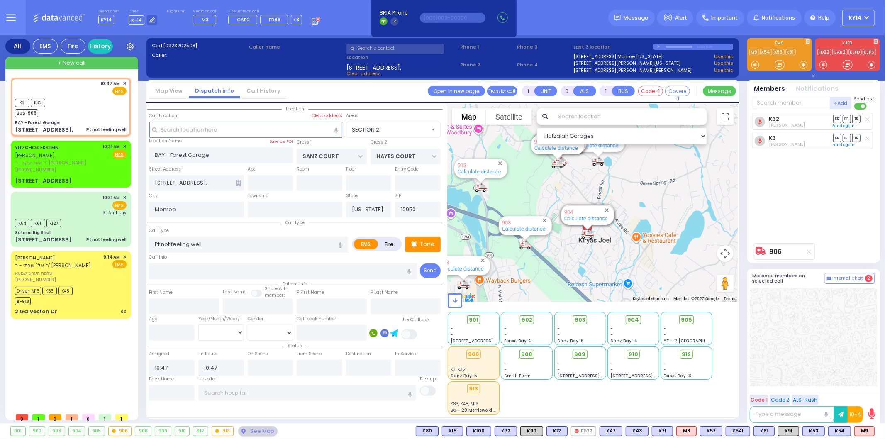
select select
radio input "true"
select select
select select "Hatzalah Garages"
select select "SECTION 2"
